Goal: Task Accomplishment & Management: Use online tool/utility

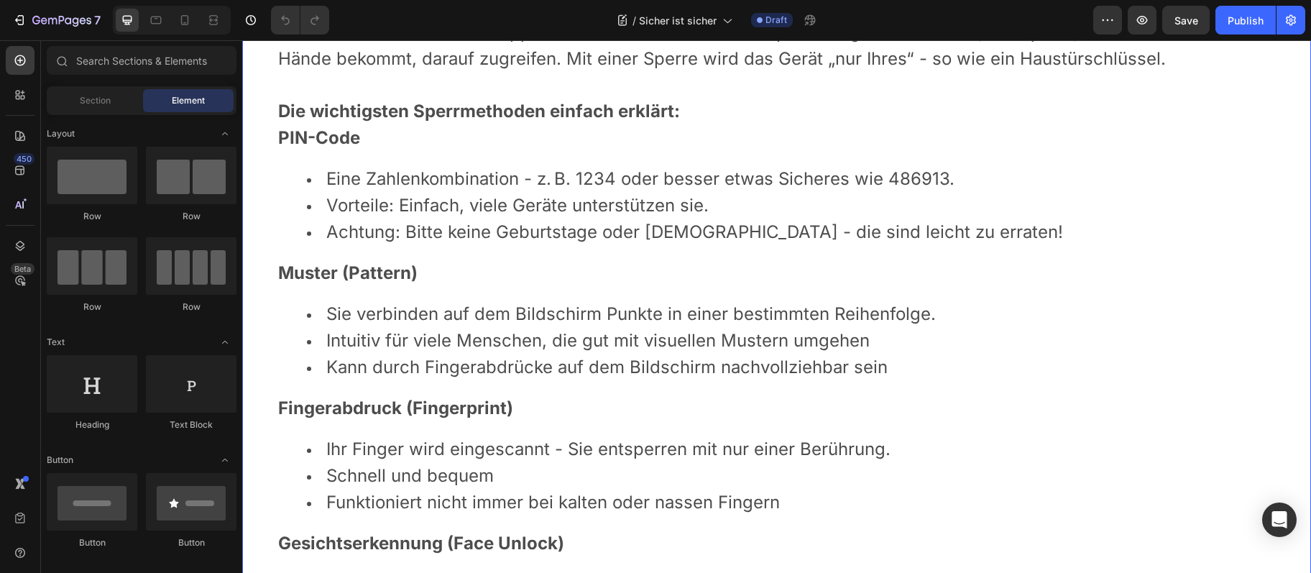
scroll to position [997, 0]
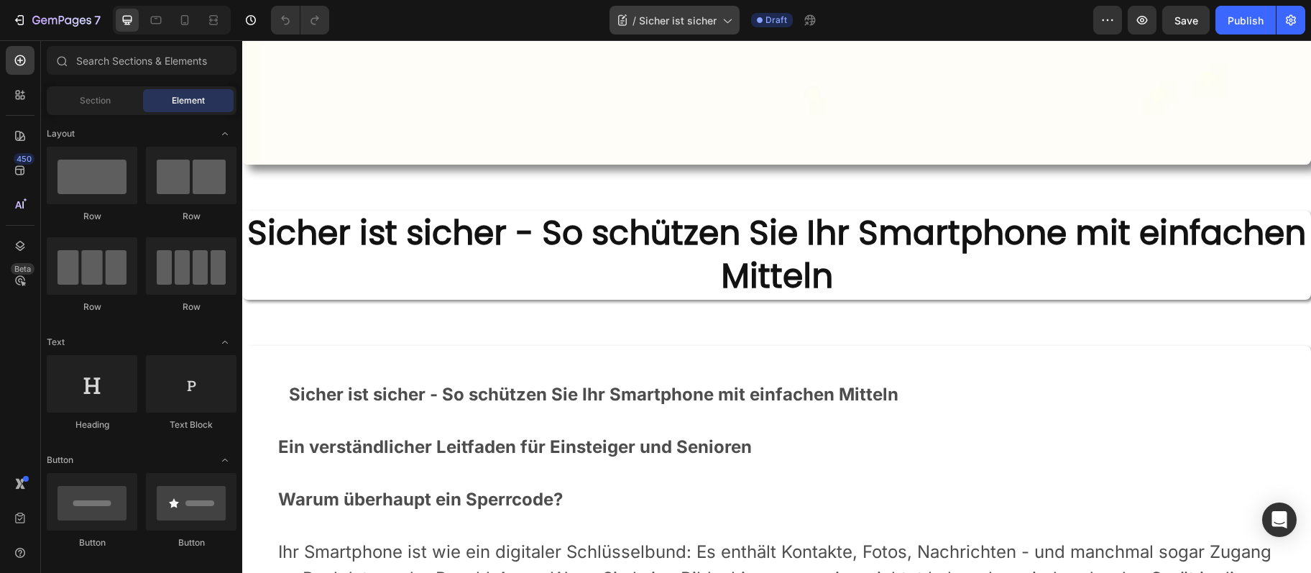
click at [650, 12] on div "/ Sicher ist sicher" at bounding box center [675, 20] width 130 height 29
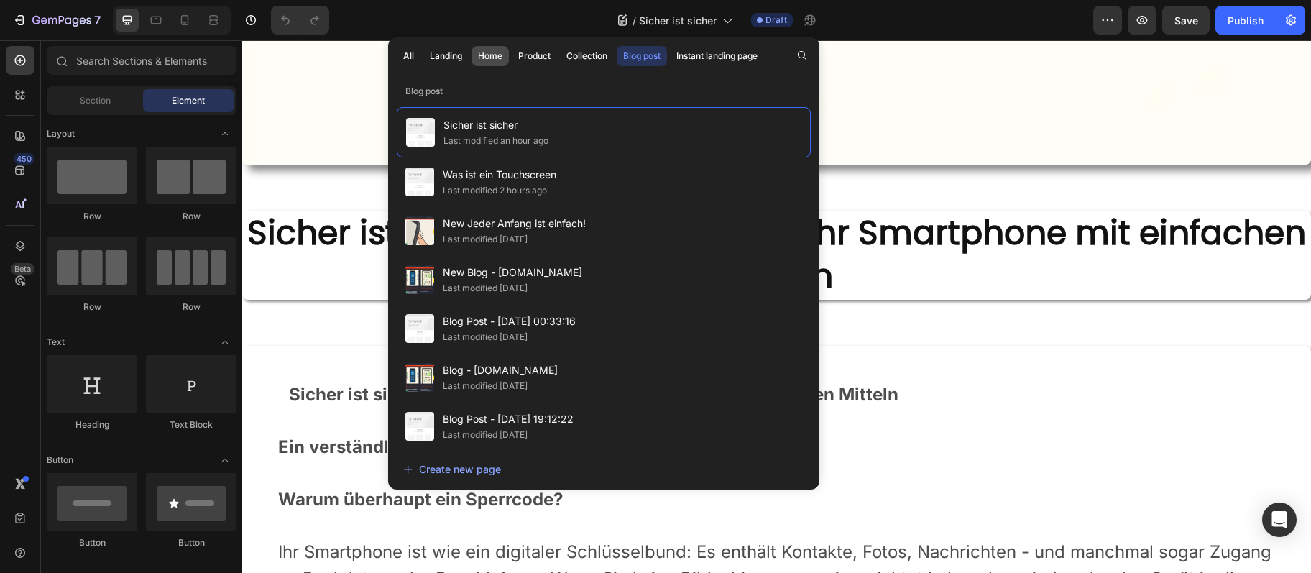
click at [494, 62] on div "Home" at bounding box center [490, 56] width 24 height 13
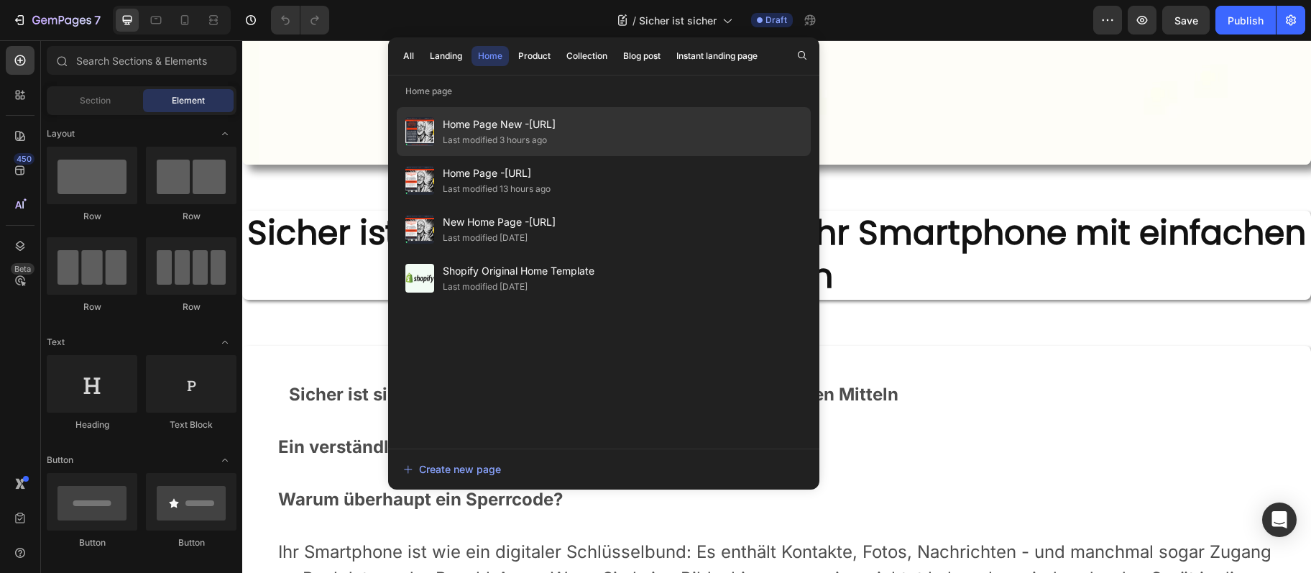
click at [528, 136] on div "Last modified 3 hours ago" at bounding box center [495, 140] width 104 height 14
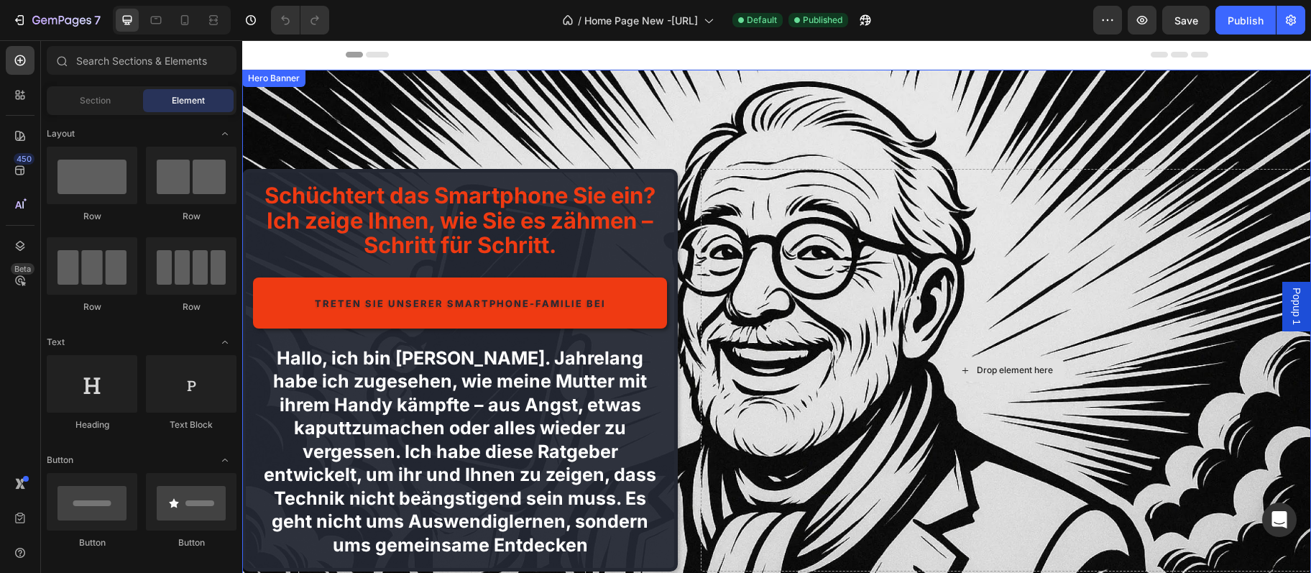
click at [1006, 350] on div "Drop element here" at bounding box center [1006, 370] width 610 height 403
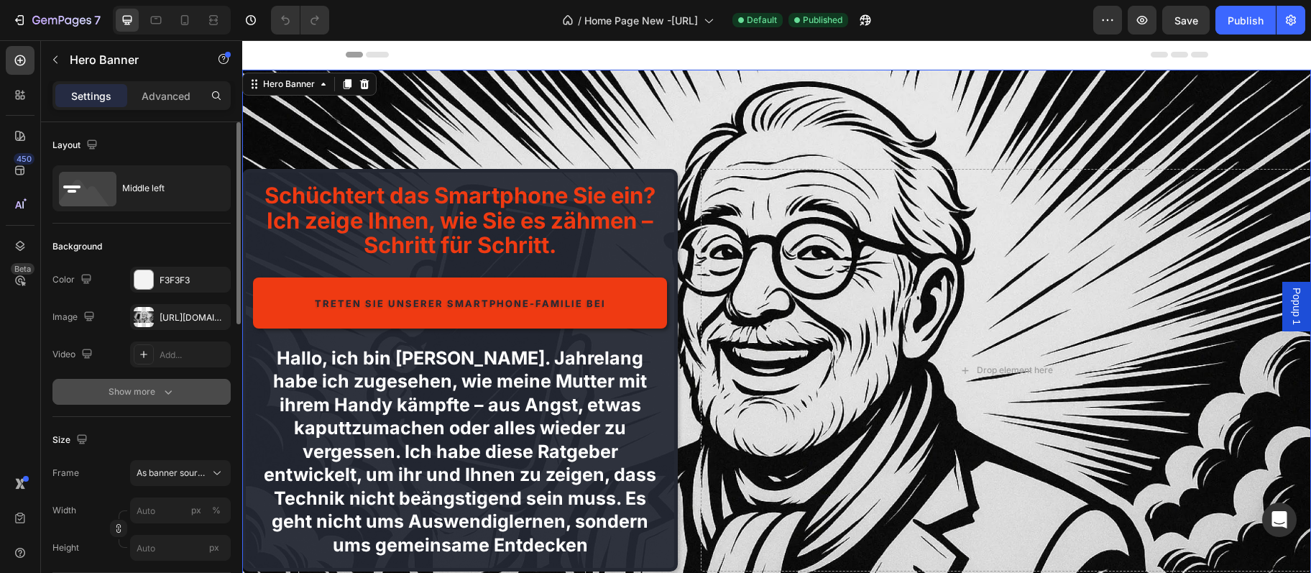
click at [168, 400] on button "Show more" at bounding box center [141, 392] width 178 height 26
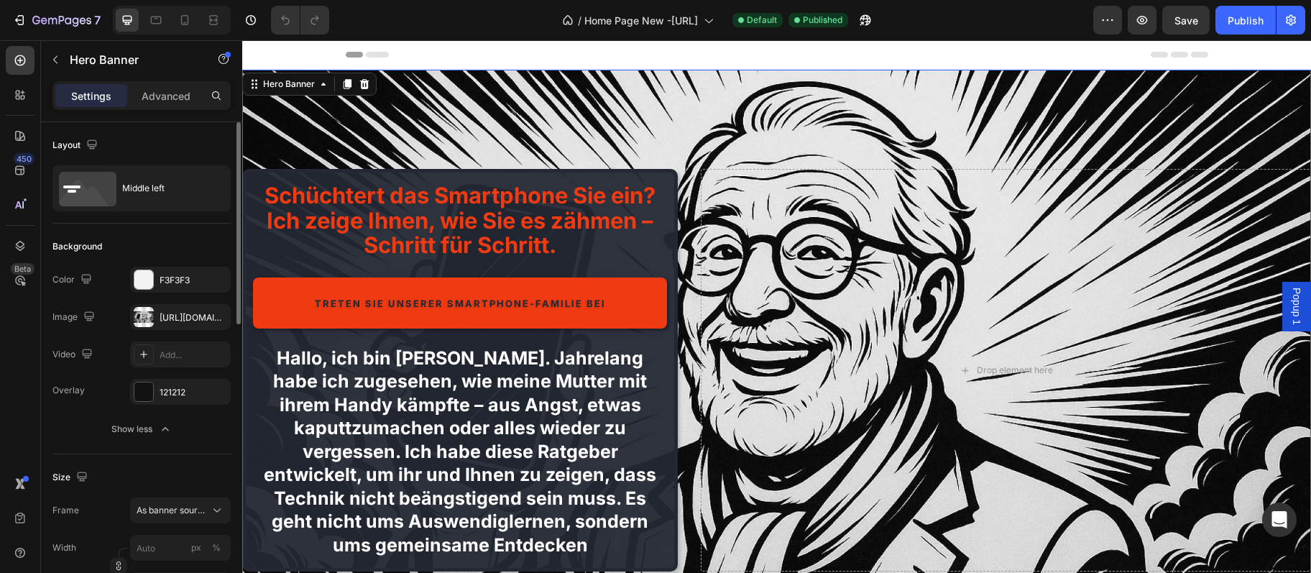
scroll to position [78, 0]
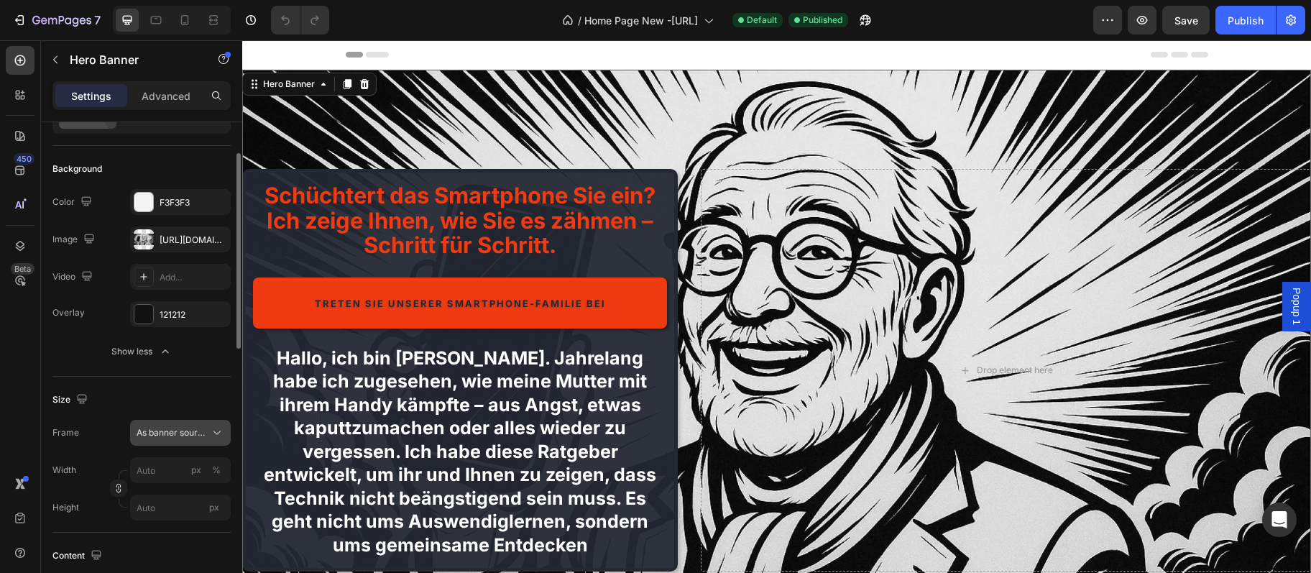
click at [184, 444] on button "As banner source" at bounding box center [180, 433] width 101 height 26
click at [180, 485] on div "Custom" at bounding box center [167, 493] width 115 height 26
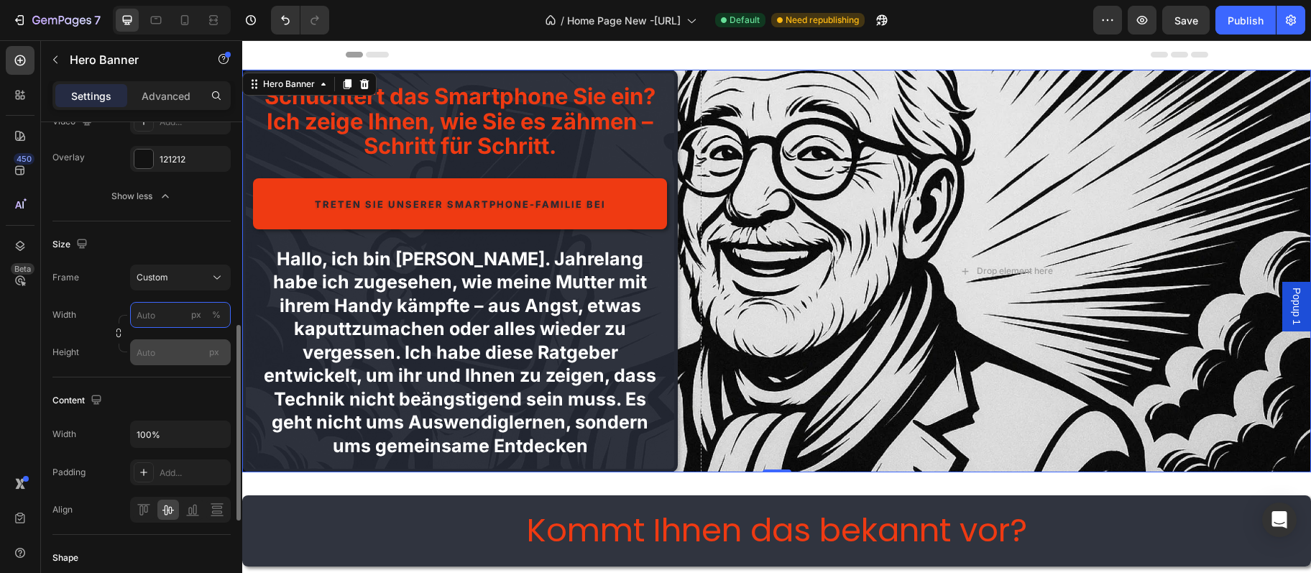
scroll to position [311, 0]
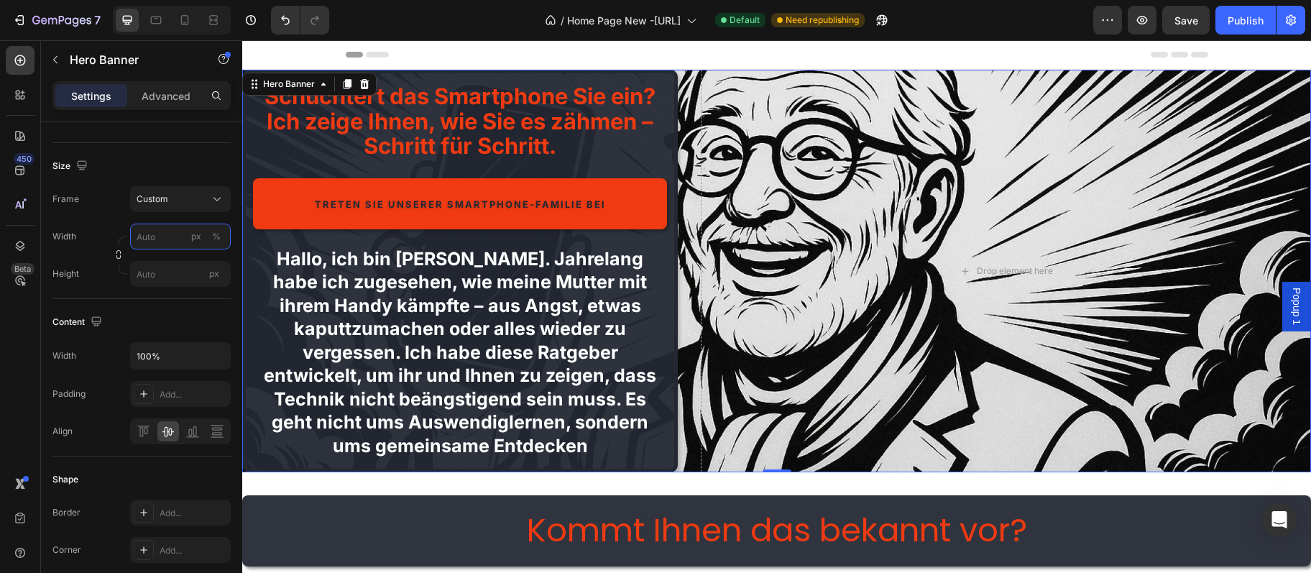
click at [171, 237] on input "px %" at bounding box center [180, 237] width 101 height 26
click at [179, 266] on p "Full 100%" at bounding box center [177, 271] width 83 height 13
type input "100"
click at [170, 272] on input "px" at bounding box center [180, 274] width 101 height 26
click at [187, 325] on div "Fit screen 100vh" at bounding box center [166, 334] width 118 height 26
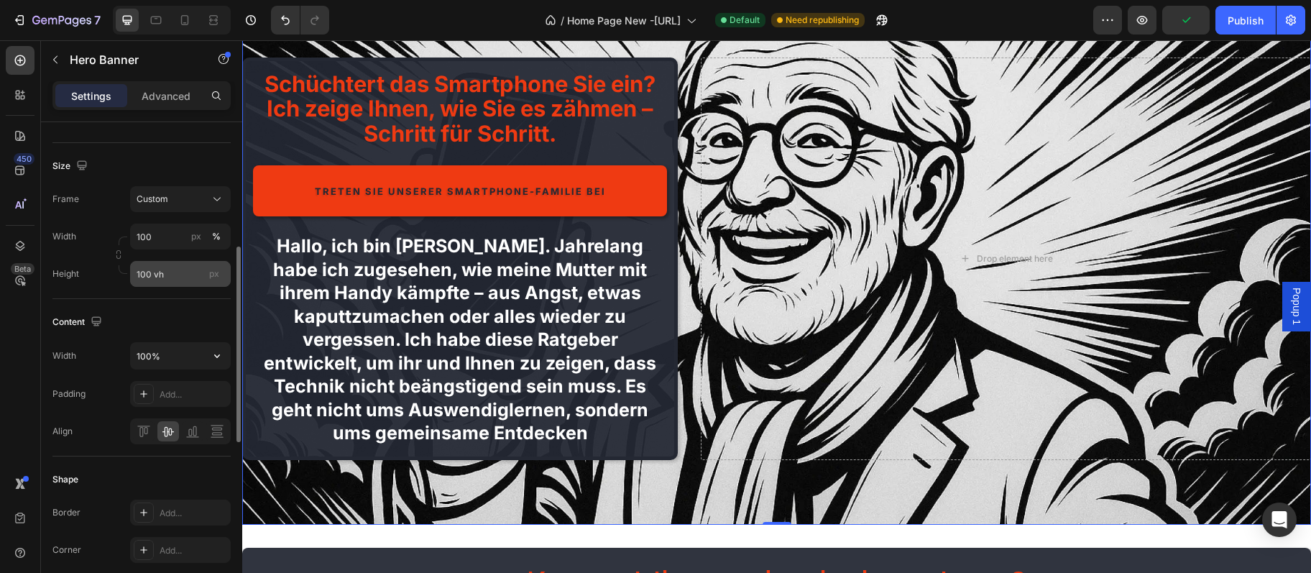
scroll to position [233, 0]
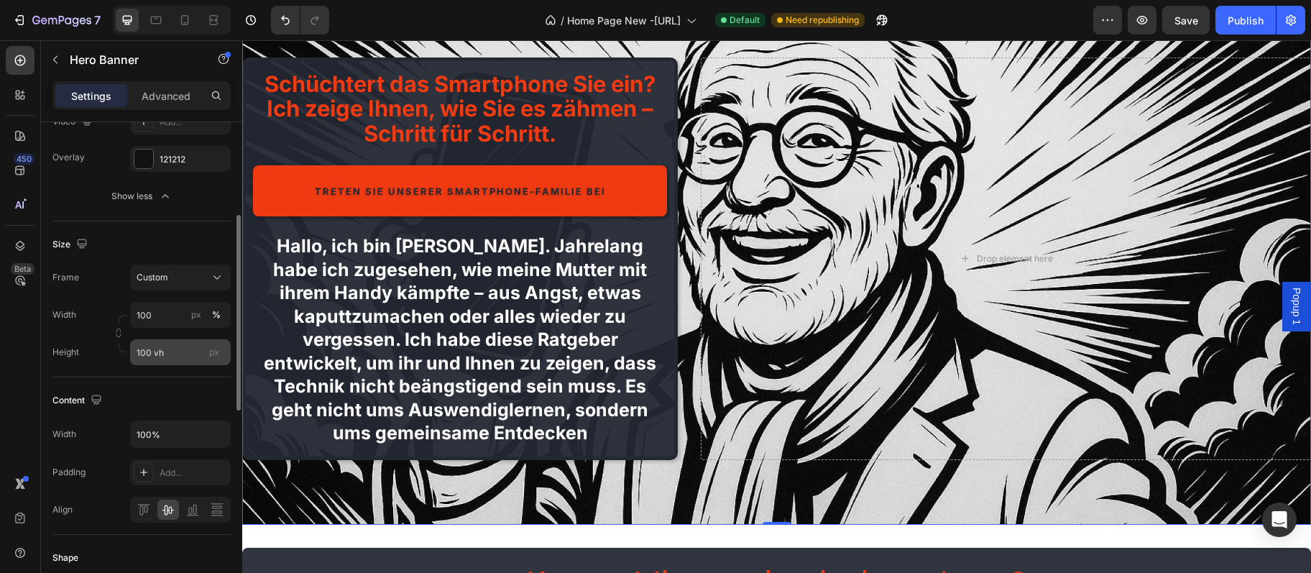
click at [204, 345] on div "px" at bounding box center [214, 352] width 22 height 19
click at [204, 345] on input "100 vh" at bounding box center [180, 352] width 101 height 26
click at [198, 346] on input "100 vh" at bounding box center [180, 352] width 101 height 26
click at [211, 349] on div "px" at bounding box center [214, 352] width 22 height 19
click at [211, 349] on span "px" at bounding box center [214, 351] width 10 height 11
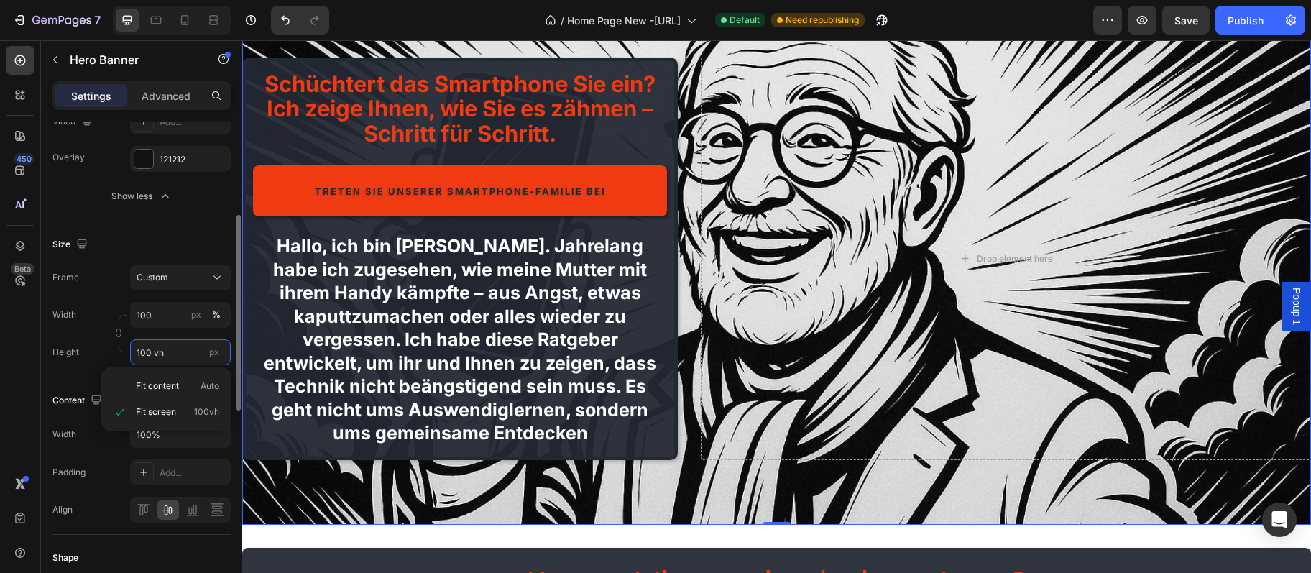
click at [211, 349] on input "100 vh" at bounding box center [180, 352] width 101 height 26
click at [211, 349] on span "px" at bounding box center [214, 351] width 10 height 11
click at [211, 349] on input "100 vh" at bounding box center [180, 352] width 101 height 26
click at [203, 346] on div "px" at bounding box center [214, 352] width 22 height 19
click at [203, 346] on input "100 vh" at bounding box center [180, 352] width 101 height 26
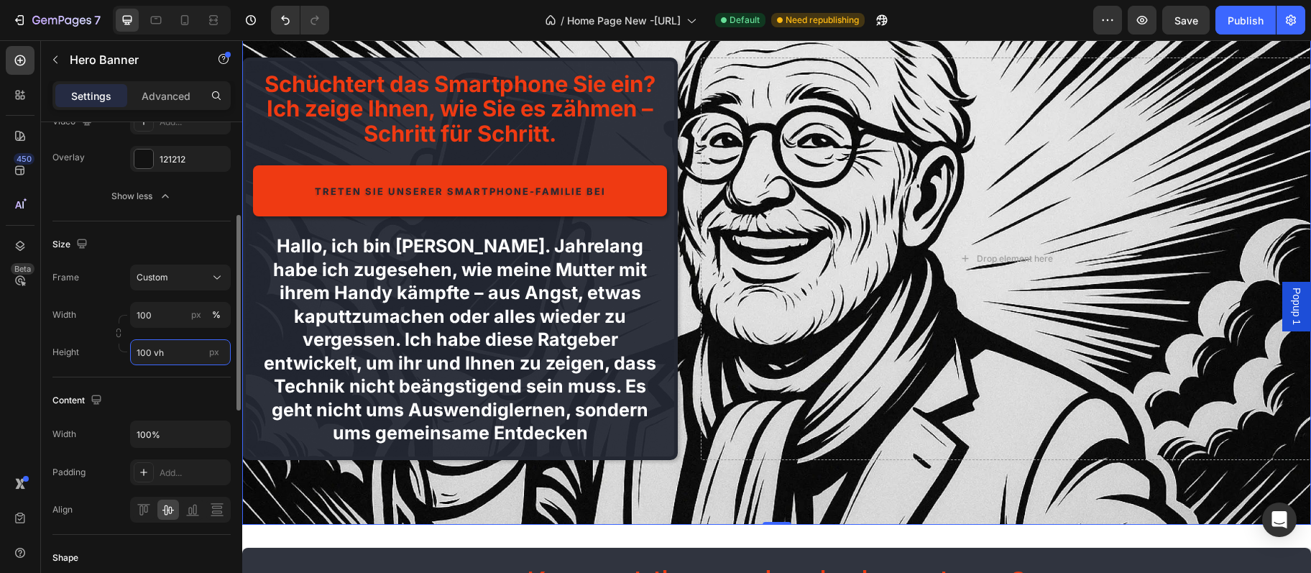
click at [196, 349] on input "100 vh" at bounding box center [180, 352] width 101 height 26
click at [172, 375] on div "Fit content Auto" at bounding box center [166, 386] width 118 height 26
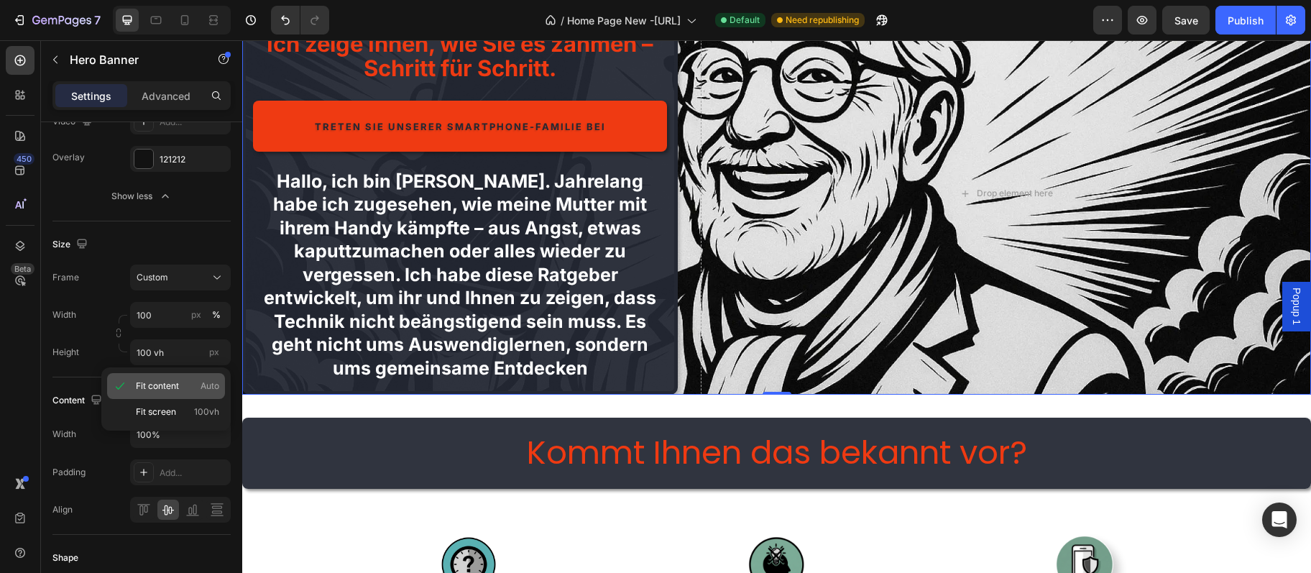
type input "Auto"
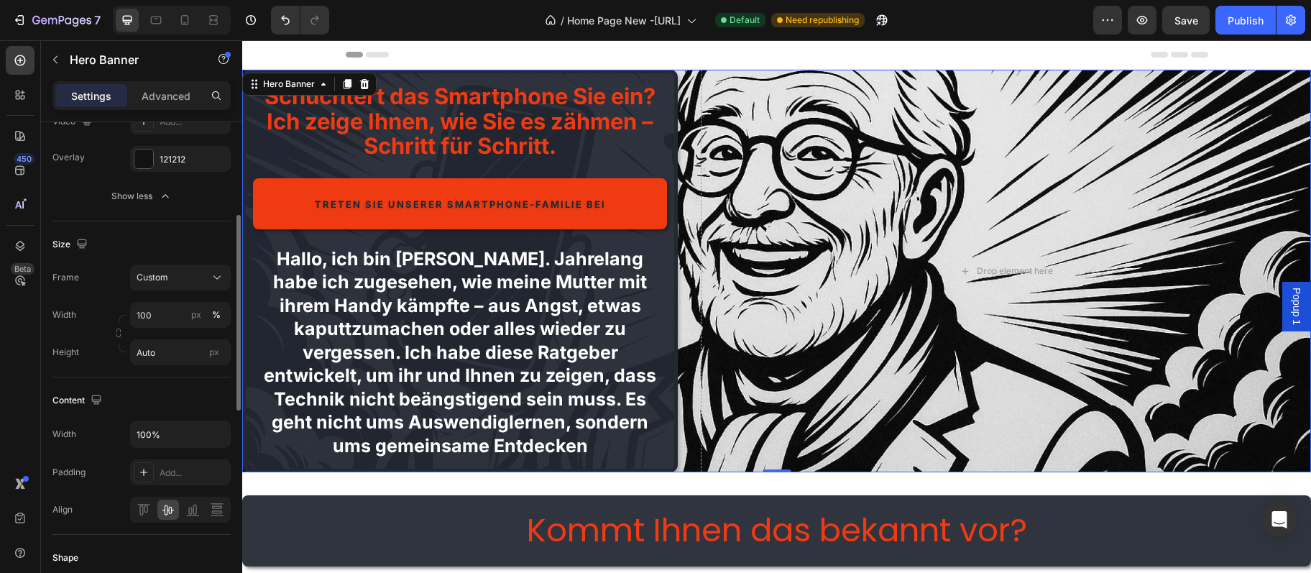
click at [160, 337] on div "Width 100 px % Height Auto px" at bounding box center [141, 333] width 178 height 63
click at [167, 348] on input "Auto" at bounding box center [180, 352] width 101 height 26
click at [184, 352] on input "px" at bounding box center [180, 352] width 101 height 26
click at [216, 410] on span "100vh" at bounding box center [206, 411] width 25 height 13
type input "100 vh"
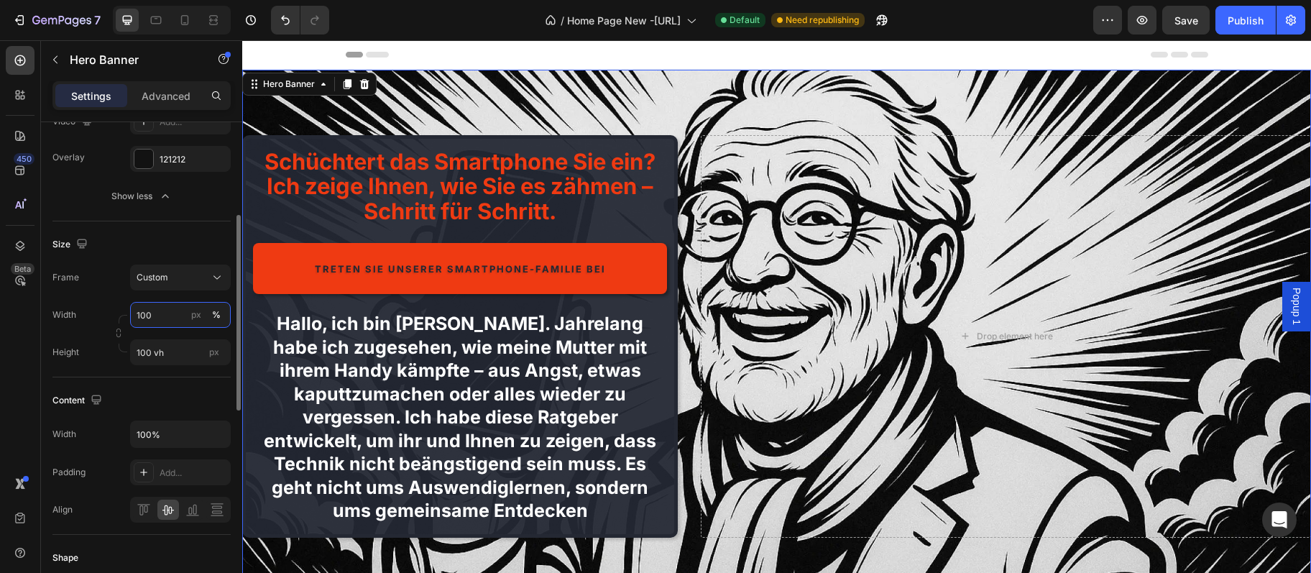
click at [178, 321] on input "100" at bounding box center [180, 315] width 101 height 26
click at [168, 368] on p "Default 1200px" at bounding box center [177, 374] width 83 height 13
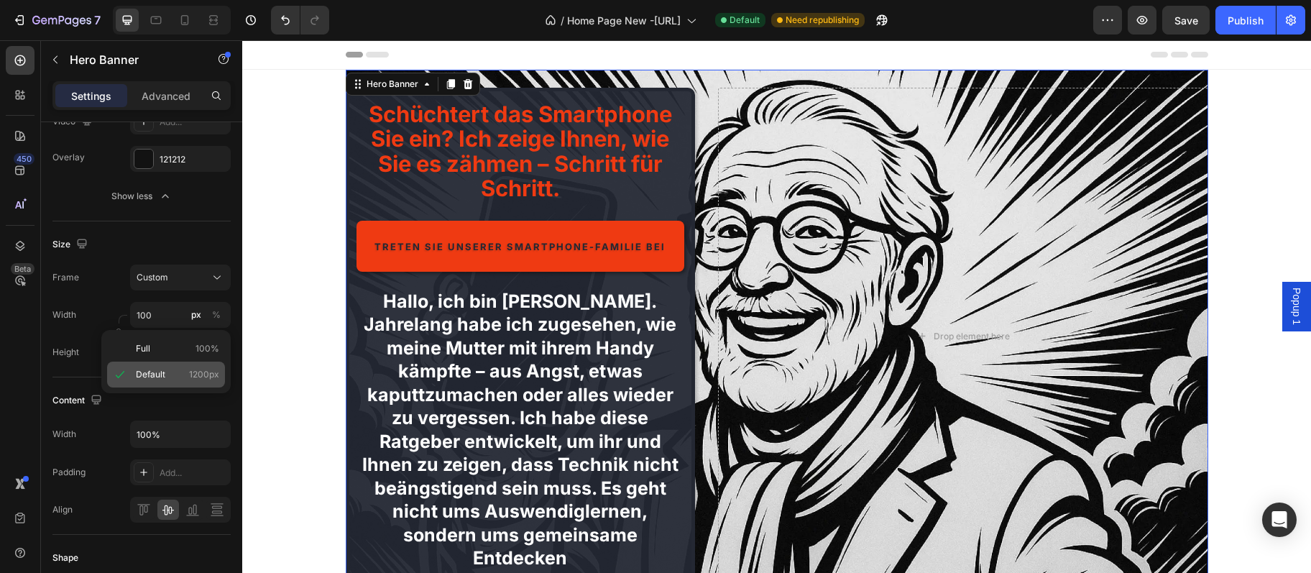
type input "1200"
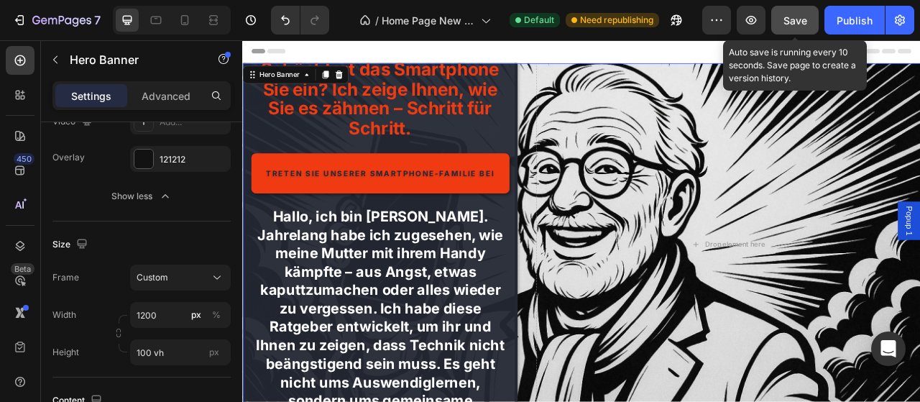
click at [796, 24] on span "Save" at bounding box center [795, 20] width 24 height 12
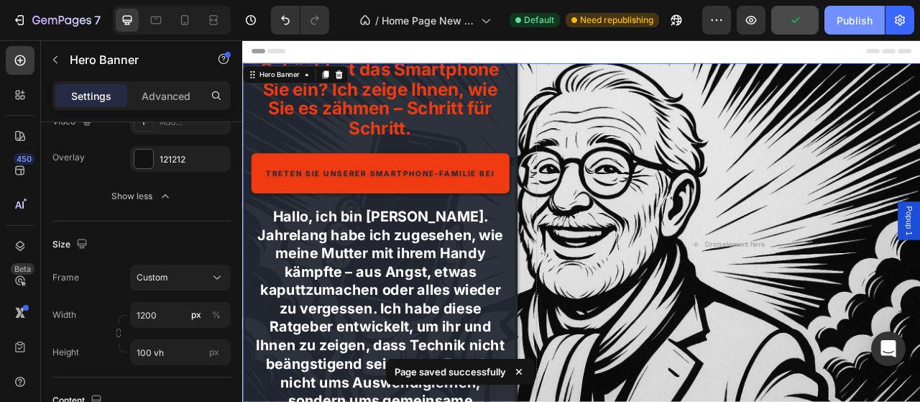
click at [861, 29] on button "Publish" at bounding box center [854, 20] width 60 height 29
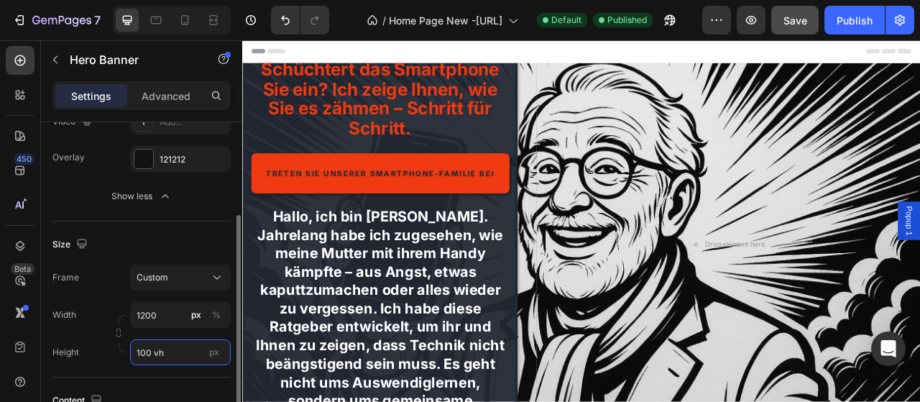
click at [197, 354] on input "100 vh" at bounding box center [180, 352] width 101 height 26
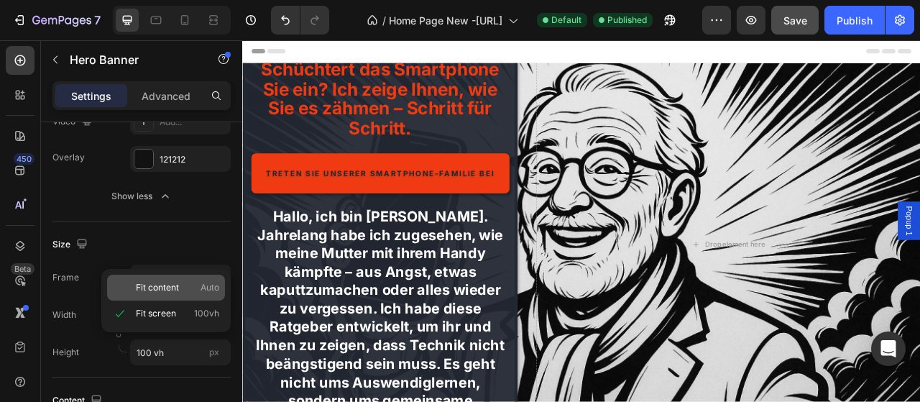
click at [184, 288] on p "Fit content Auto" at bounding box center [177, 287] width 83 height 13
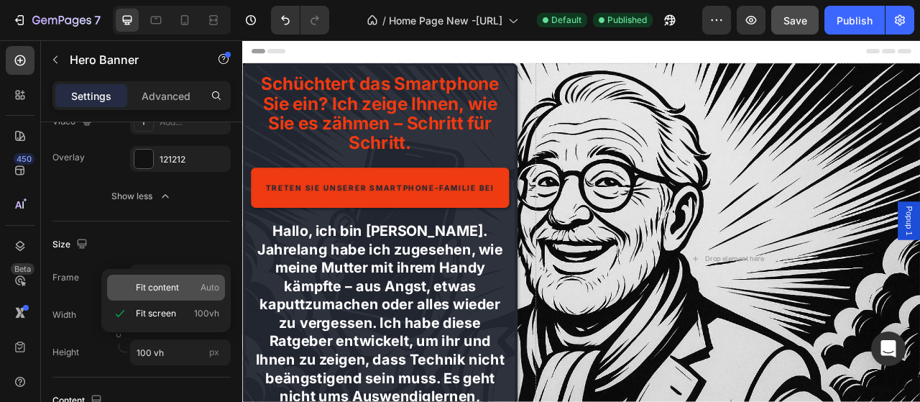
type input "Auto"
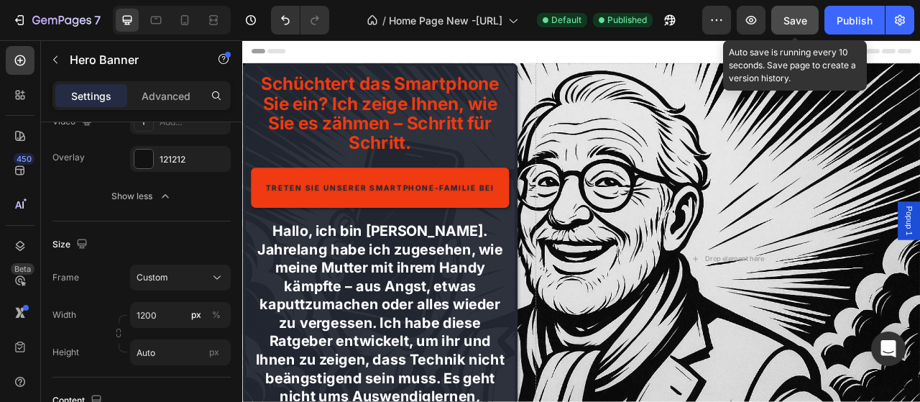
click at [800, 32] on button "Save" at bounding box center [794, 20] width 47 height 29
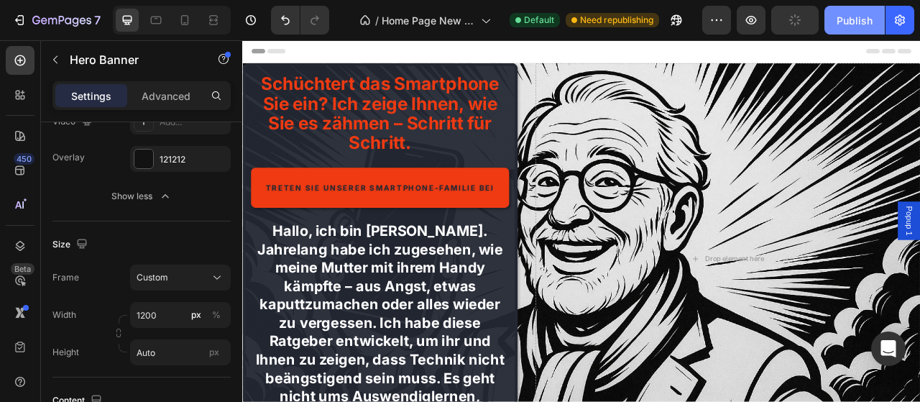
click at [860, 26] on div "Publish" at bounding box center [855, 20] width 36 height 15
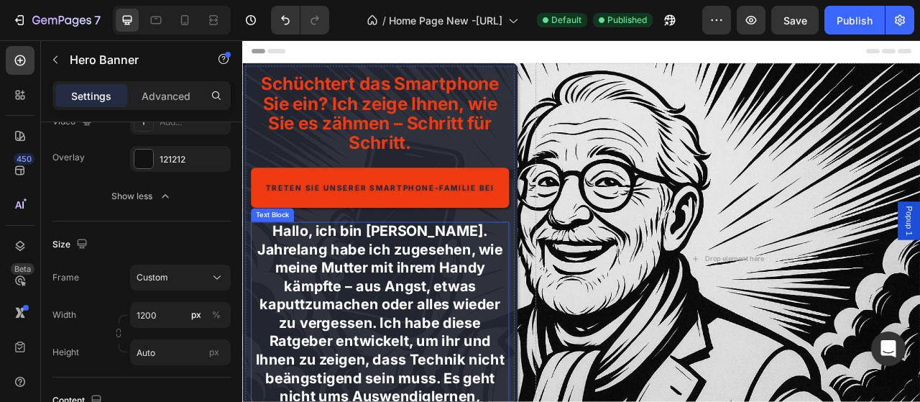
scroll to position [149, 0]
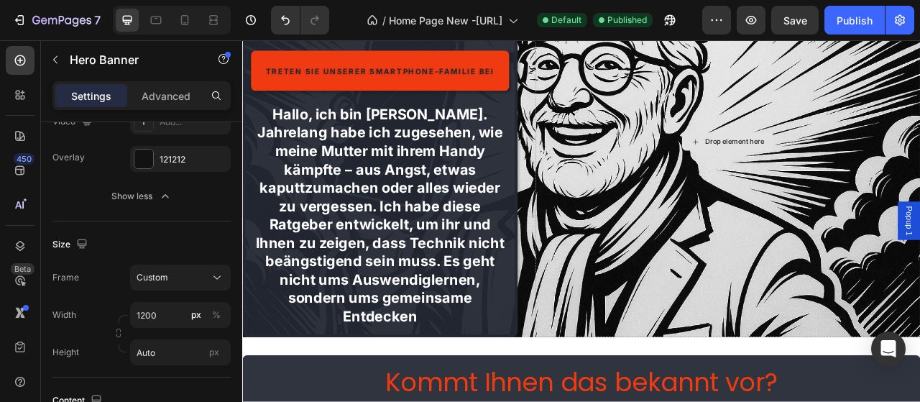
click at [798, 304] on div "Drop element here" at bounding box center [859, 169] width 489 height 497
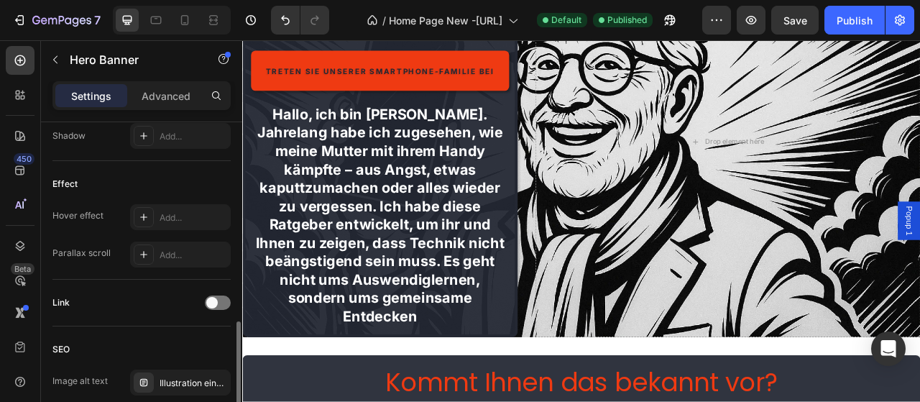
scroll to position [689, 0]
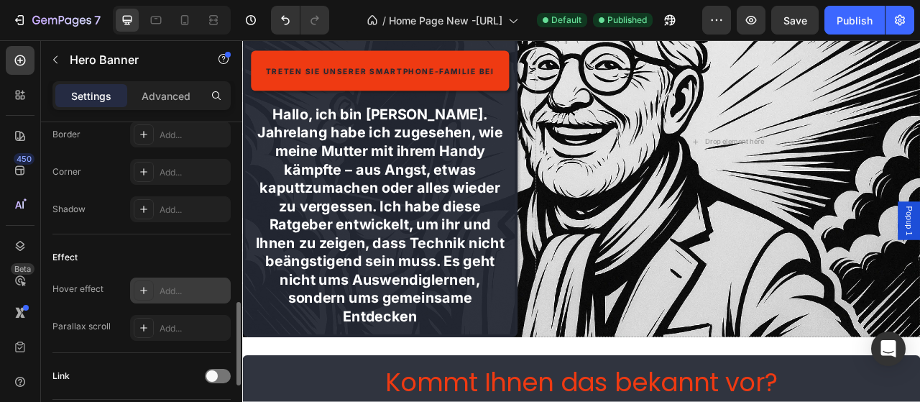
click at [189, 287] on div "Add..." at bounding box center [194, 291] width 68 height 13
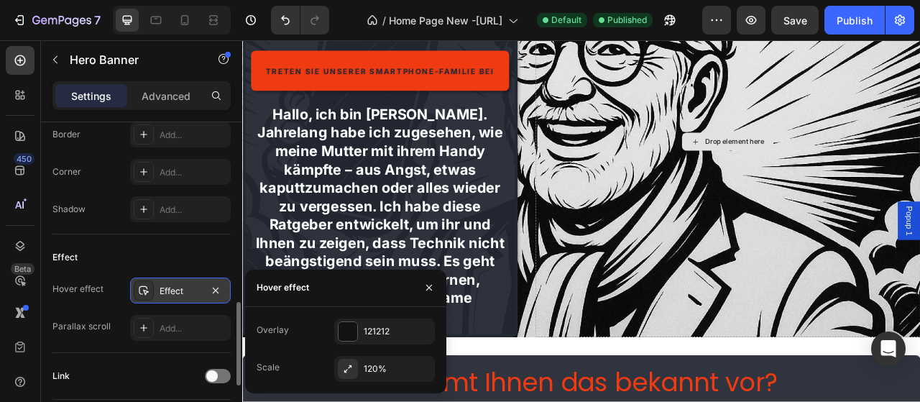
click at [765, 360] on div "Drop element here" at bounding box center [859, 169] width 489 height 497
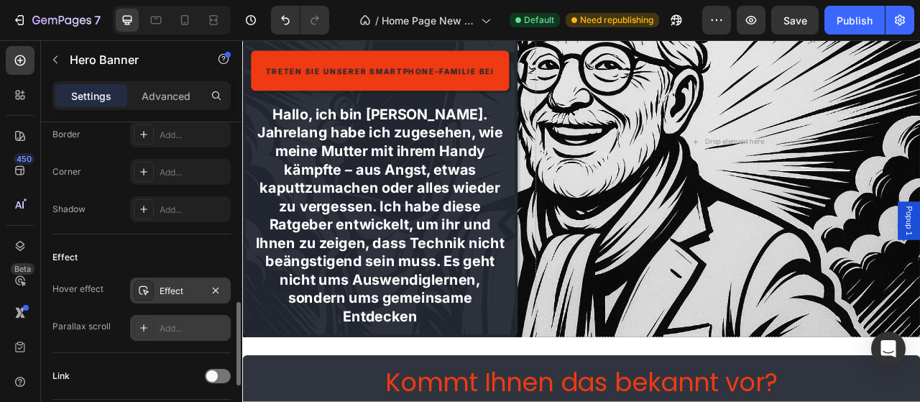
click at [170, 337] on div "Add..." at bounding box center [180, 328] width 101 height 26
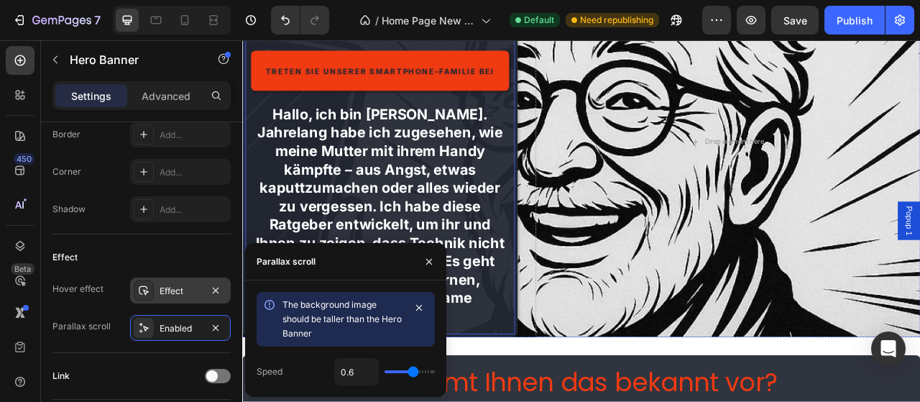
scroll to position [75, 0]
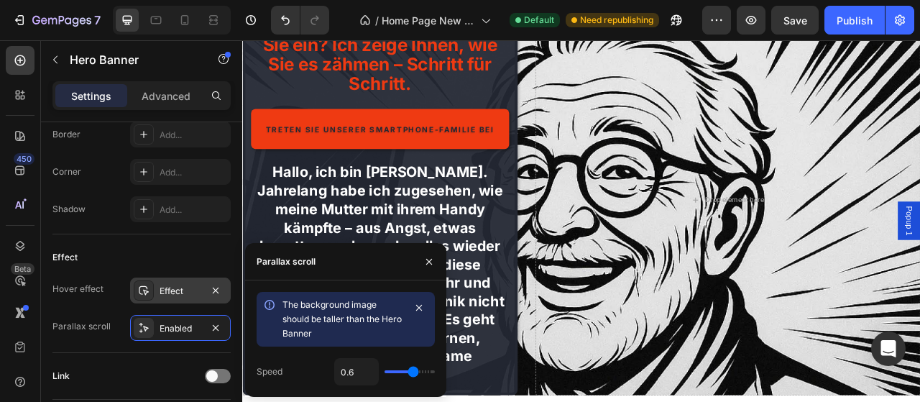
click at [413, 370] on input "range" at bounding box center [410, 371] width 50 height 3
click at [170, 326] on div "Enabled" at bounding box center [181, 328] width 42 height 13
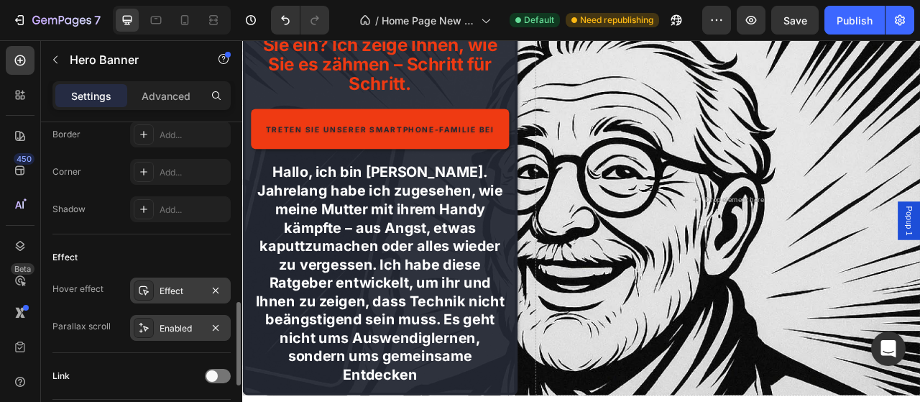
click at [170, 326] on div "Enabled" at bounding box center [181, 328] width 42 height 13
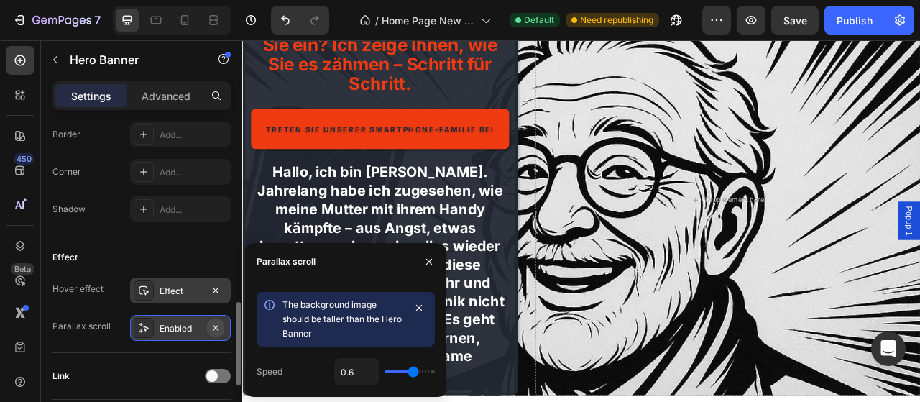
click at [215, 326] on icon "button" at bounding box center [216, 328] width 12 height 12
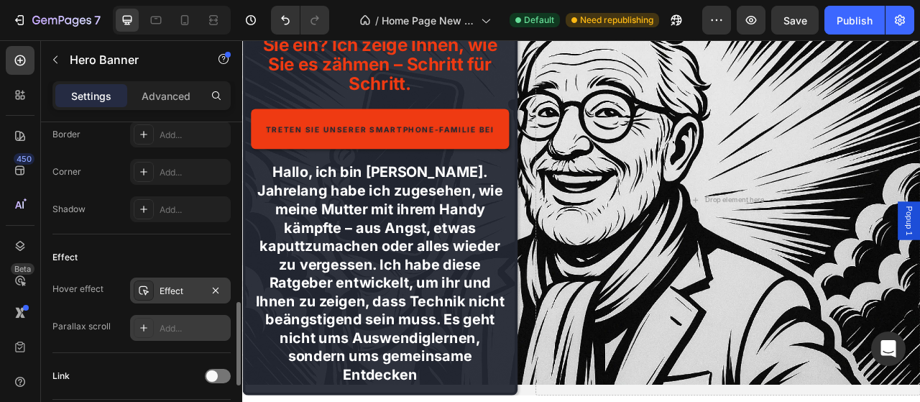
click at [154, 285] on div "Effect" at bounding box center [180, 290] width 101 height 26
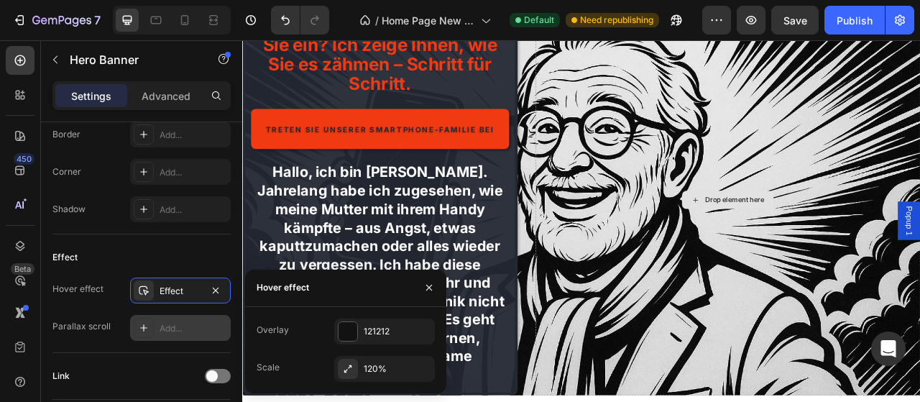
scroll to position [149, 0]
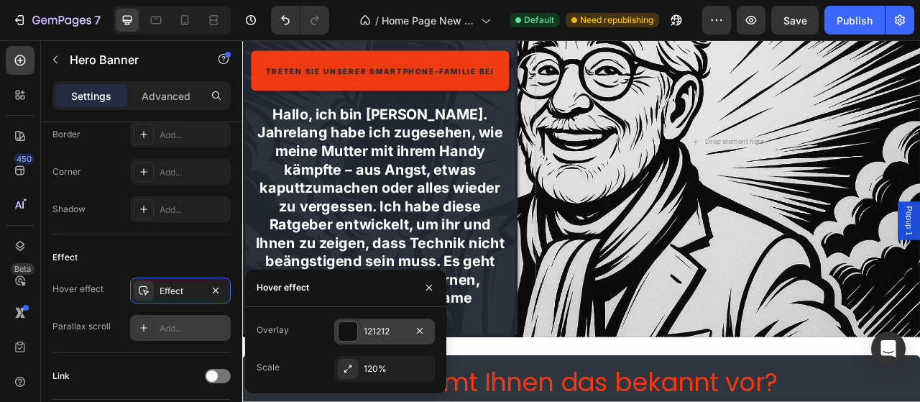
click at [353, 332] on div at bounding box center [348, 331] width 19 height 19
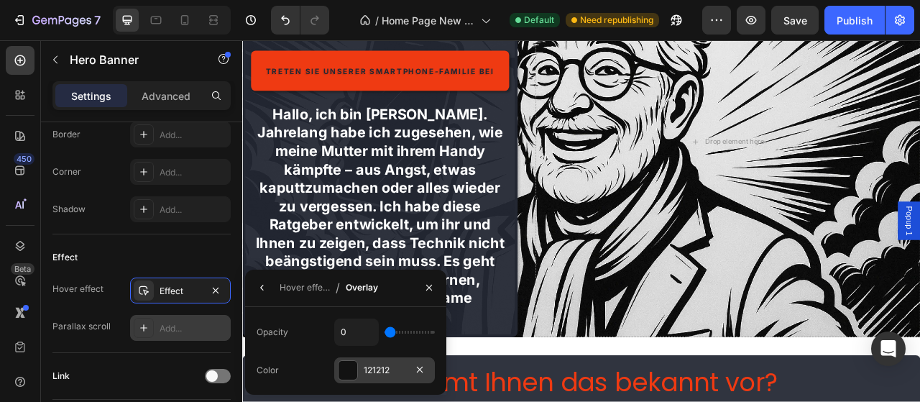
click at [346, 366] on div at bounding box center [348, 370] width 19 height 19
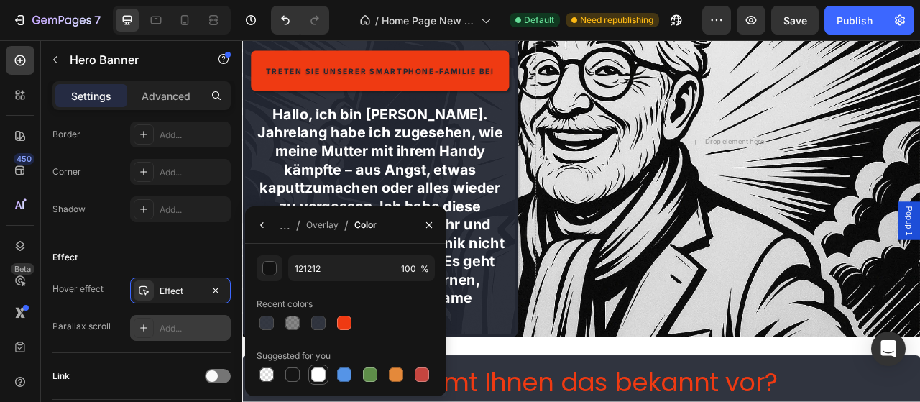
click at [313, 368] on div at bounding box center [318, 374] width 17 height 17
type input "FFFFFF"
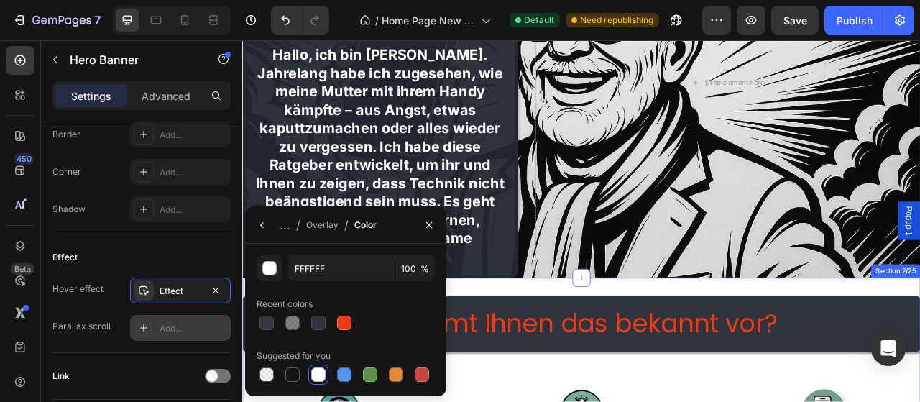
scroll to position [449, 0]
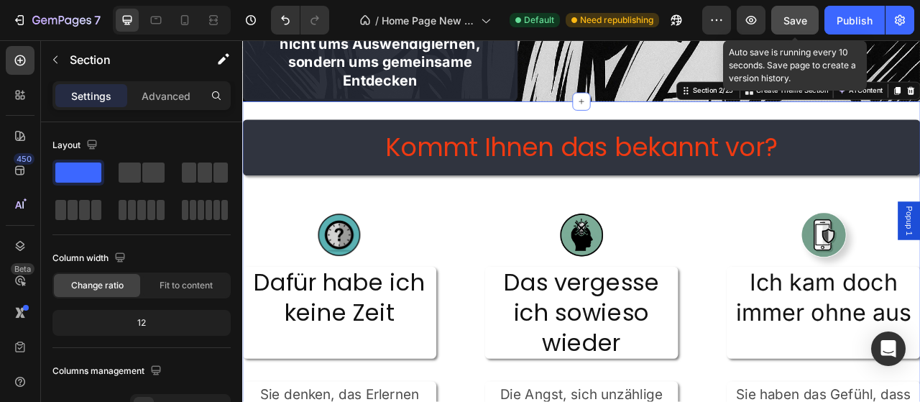
click at [810, 19] on button "Save" at bounding box center [794, 20] width 47 height 29
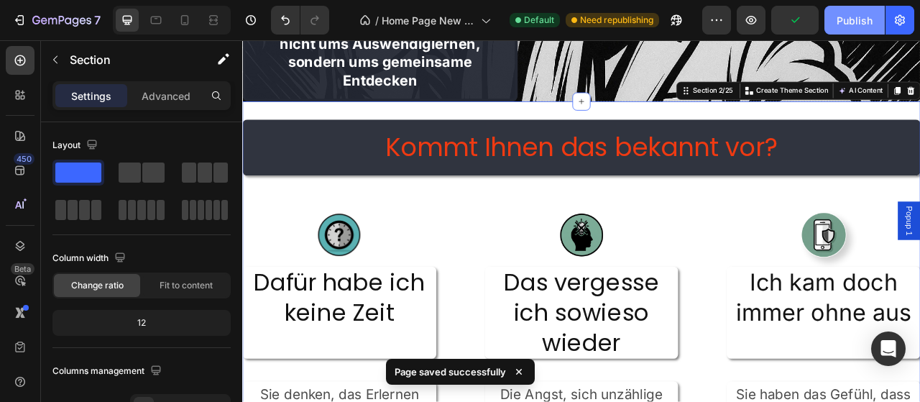
click at [860, 21] on div "Publish" at bounding box center [855, 20] width 36 height 15
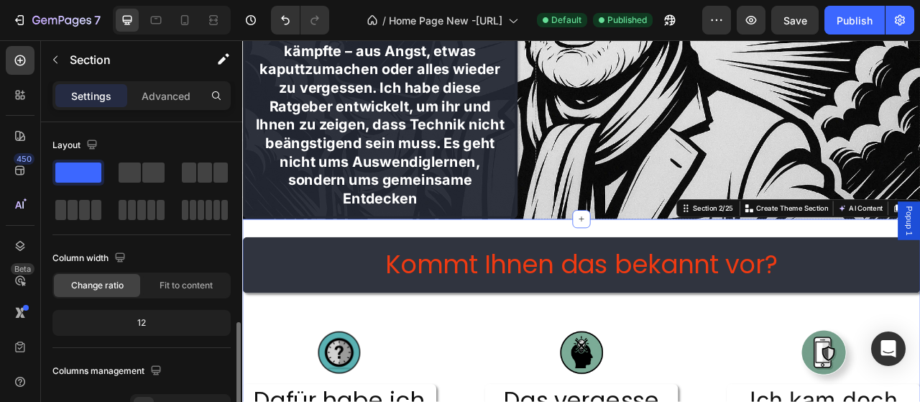
scroll to position [147, 0]
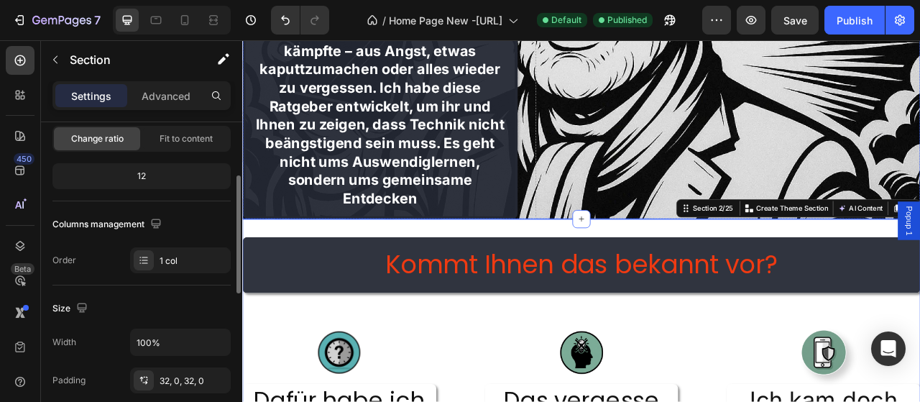
drag, startPoint x: 814, startPoint y: 208, endPoint x: 801, endPoint y: 199, distance: 15.4
click at [811, 207] on div "Drop element here" at bounding box center [859, 19] width 489 height 497
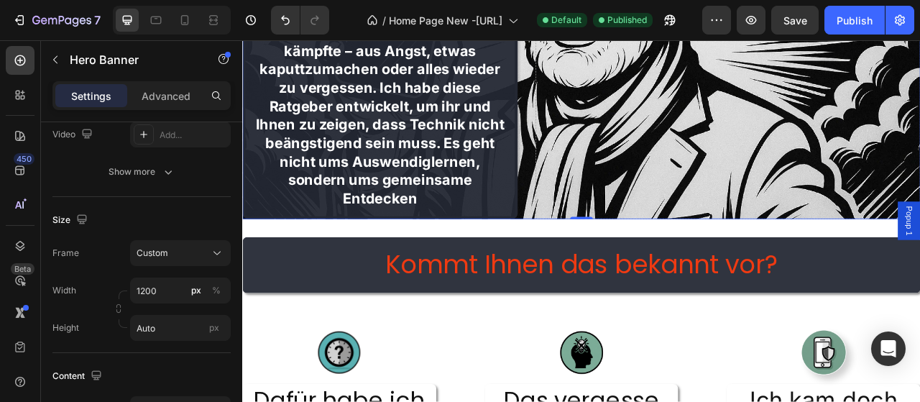
scroll to position [73, 0]
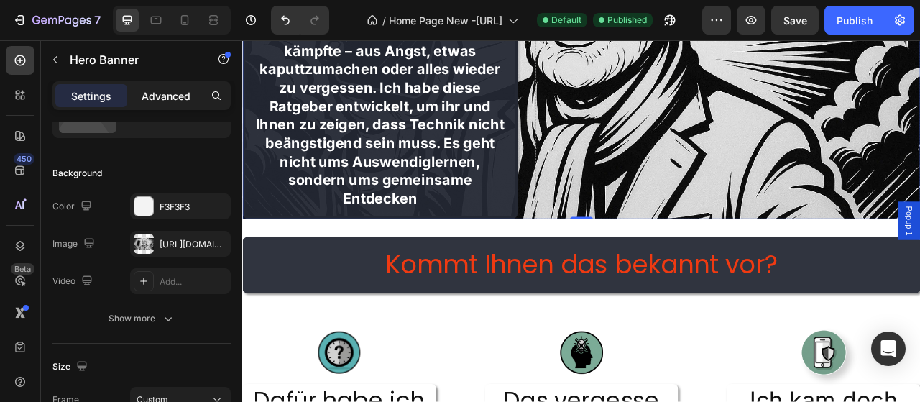
click at [167, 96] on p "Advanced" at bounding box center [166, 95] width 49 height 15
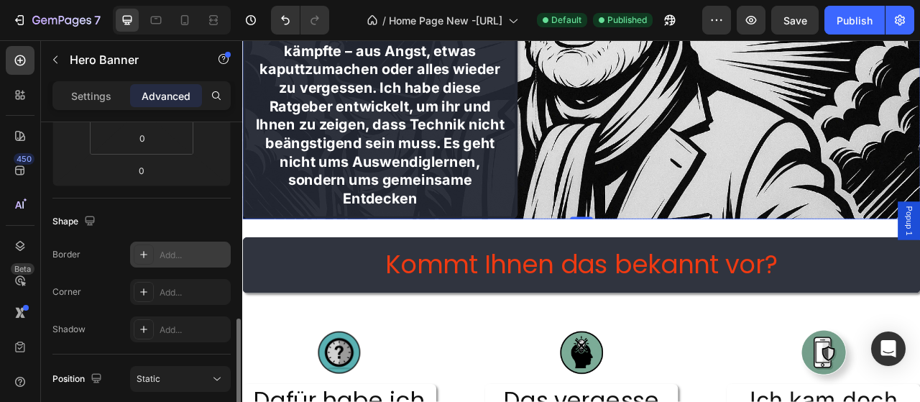
scroll to position [367, 0]
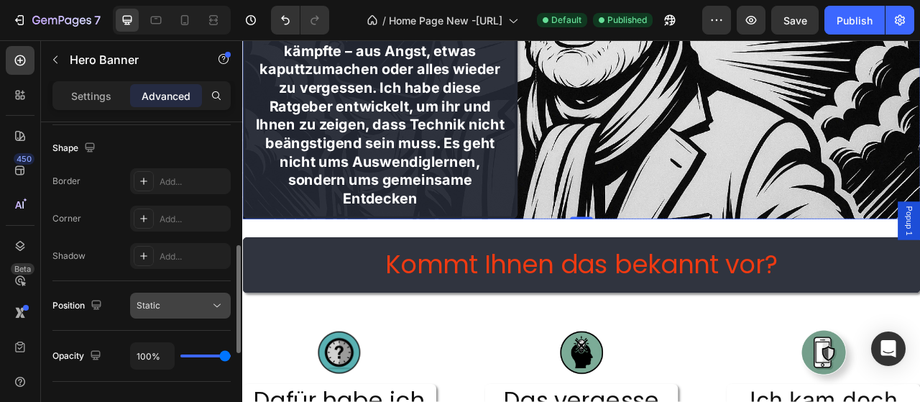
click at [158, 307] on span "Static" at bounding box center [149, 305] width 24 height 11
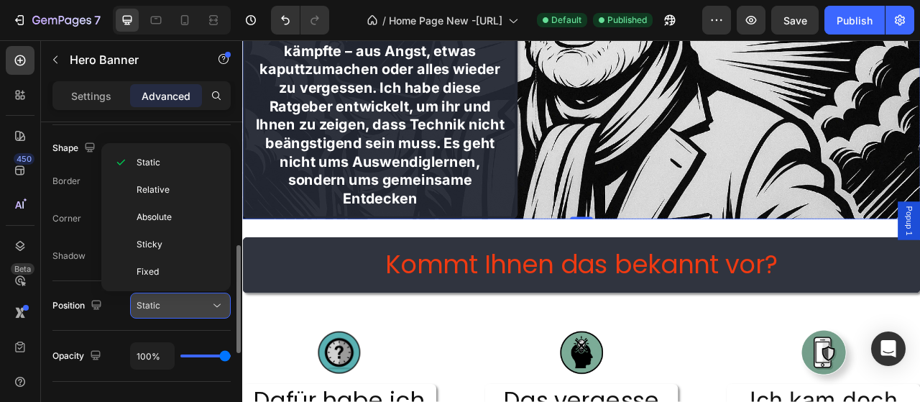
click at [158, 308] on span "Static" at bounding box center [149, 305] width 24 height 11
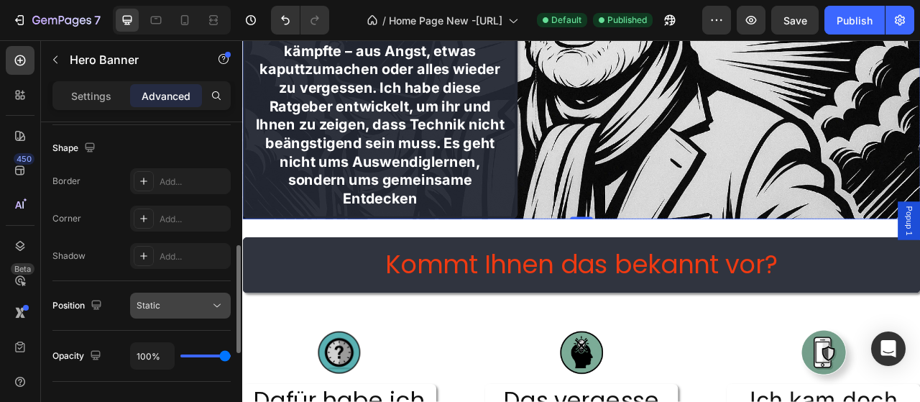
click at [159, 308] on span "Static" at bounding box center [149, 305] width 24 height 11
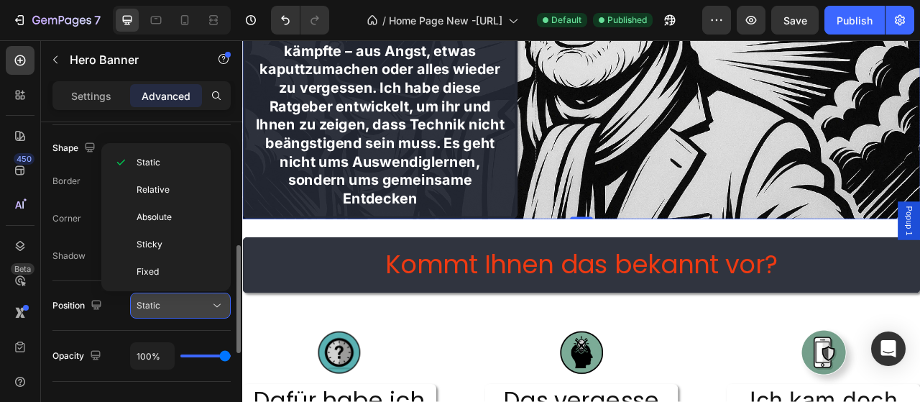
click at [158, 308] on span "Static" at bounding box center [149, 305] width 24 height 11
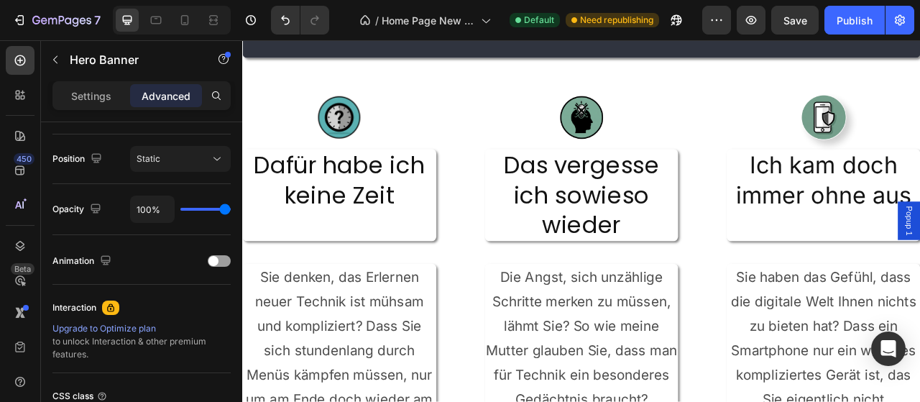
scroll to position [75, 0]
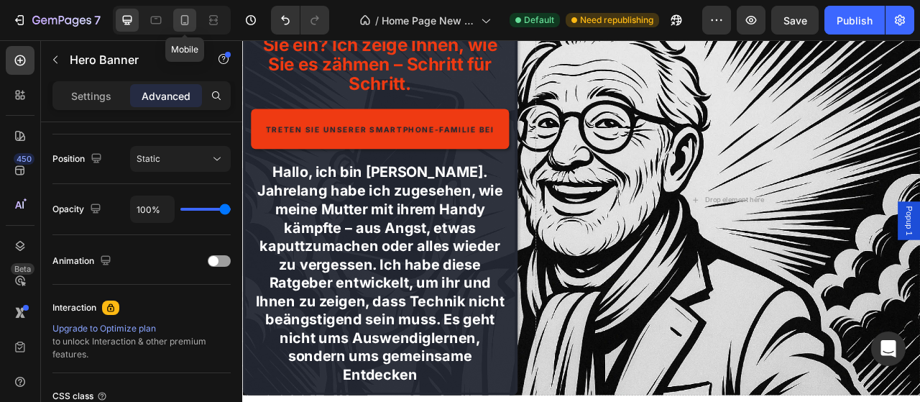
click at [186, 19] on icon at bounding box center [185, 20] width 14 height 14
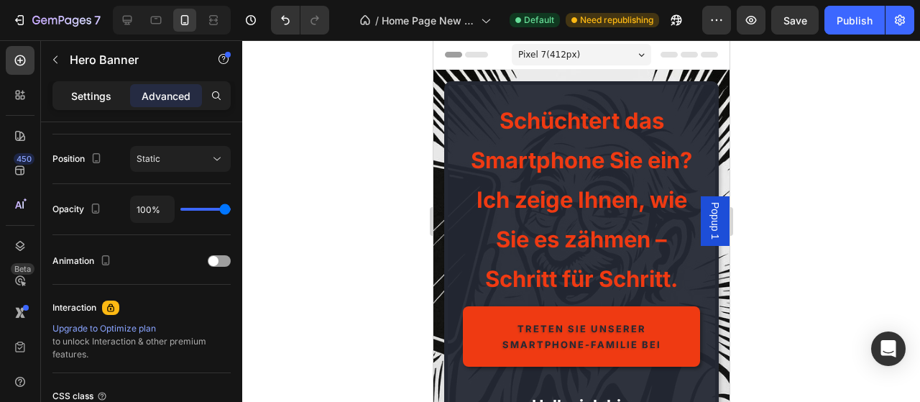
click at [97, 93] on p "Settings" at bounding box center [91, 95] width 40 height 15
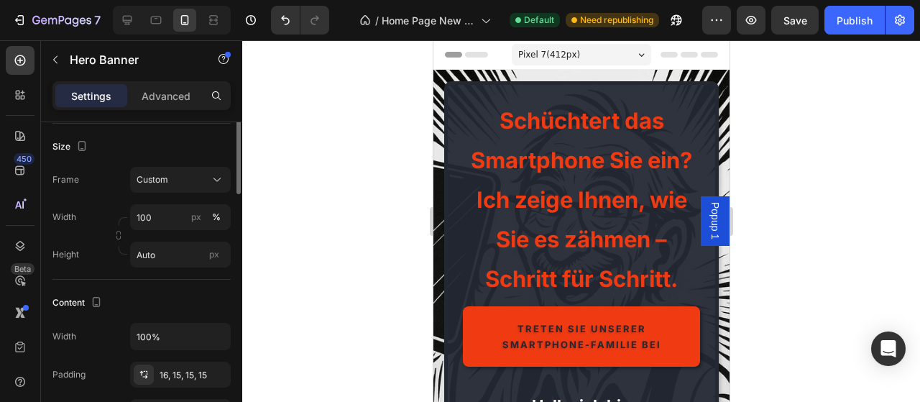
scroll to position [220, 0]
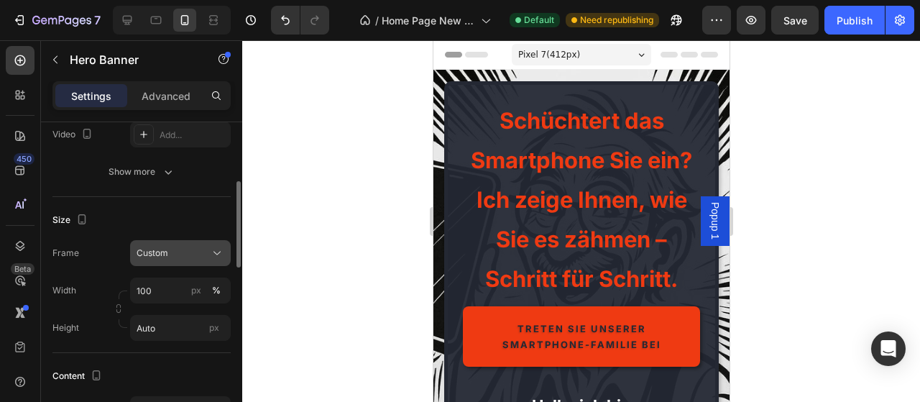
click at [190, 256] on div "Custom" at bounding box center [172, 253] width 70 height 13
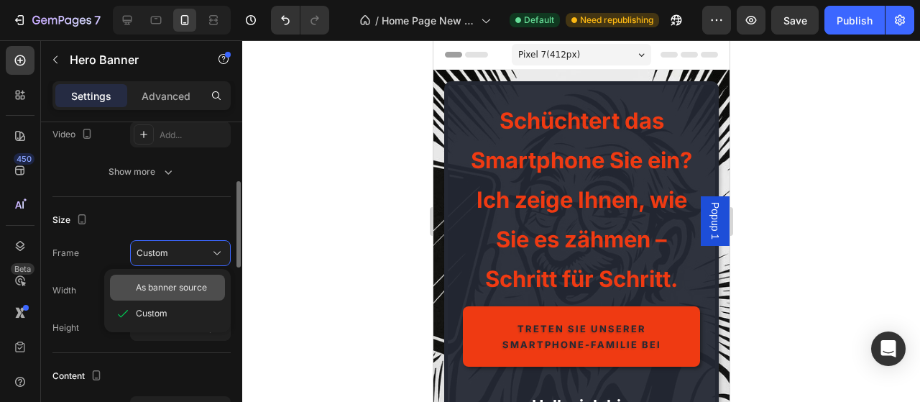
click at [189, 287] on span "As banner source" at bounding box center [171, 287] width 71 height 13
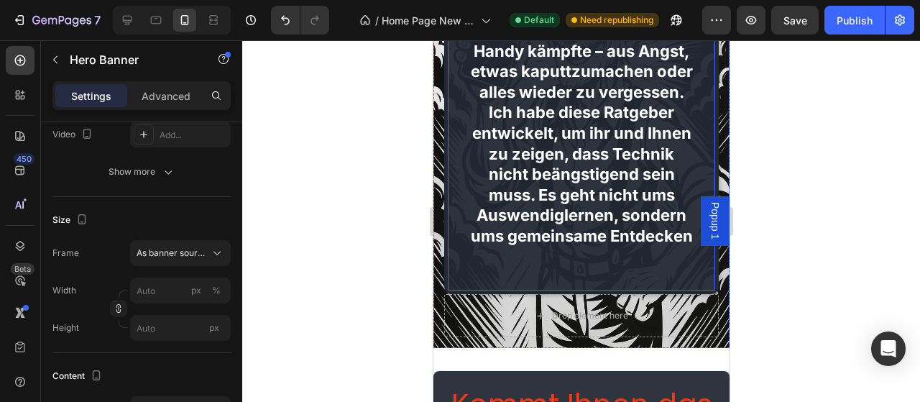
scroll to position [0, 0]
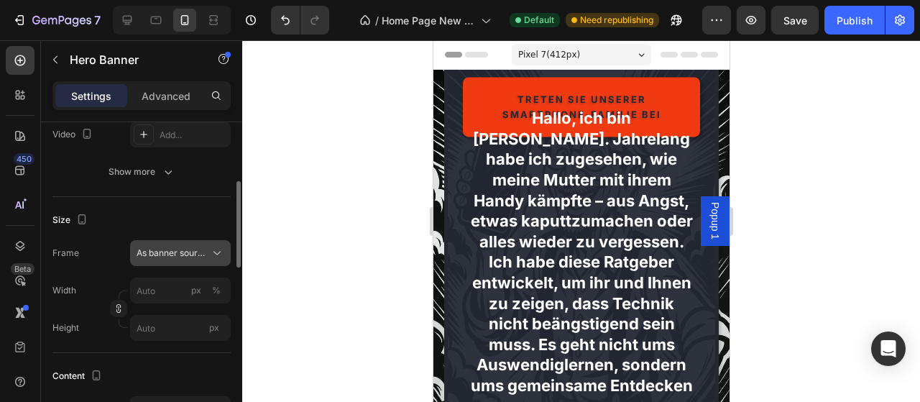
click at [208, 253] on div "As banner source" at bounding box center [181, 253] width 88 height 14
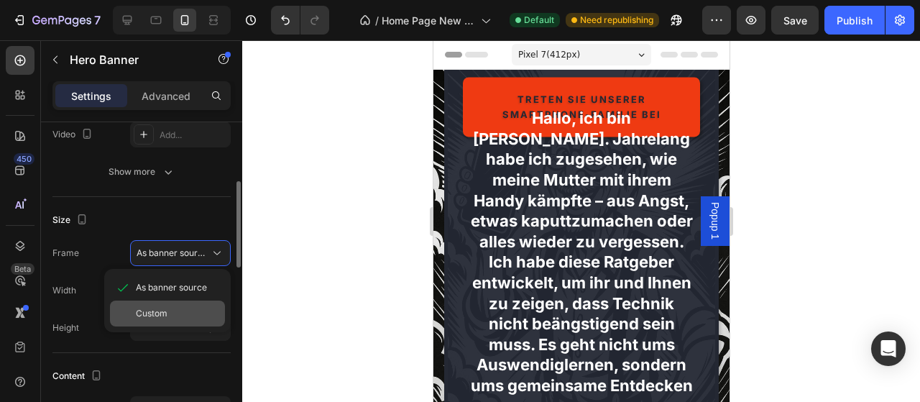
click at [161, 308] on span "Custom" at bounding box center [152, 313] width 32 height 13
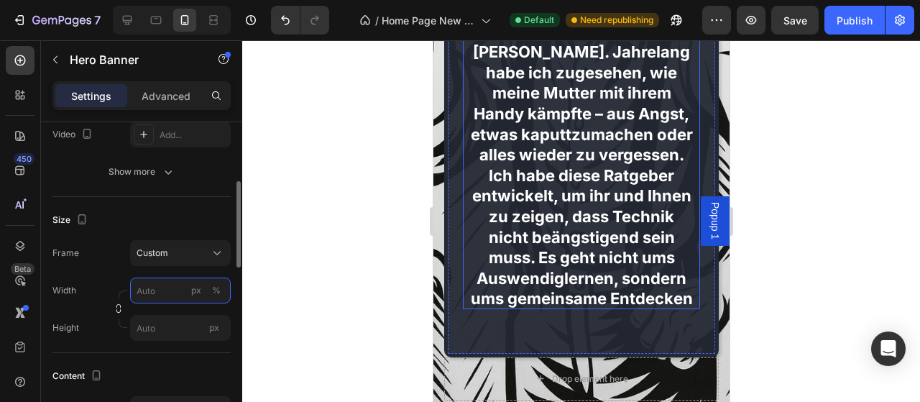
scroll to position [449, 0]
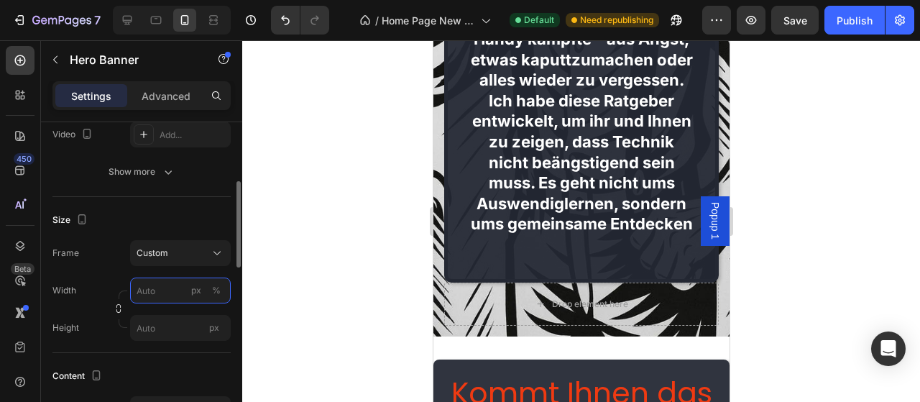
click at [186, 298] on input "px %" at bounding box center [180, 290] width 101 height 26
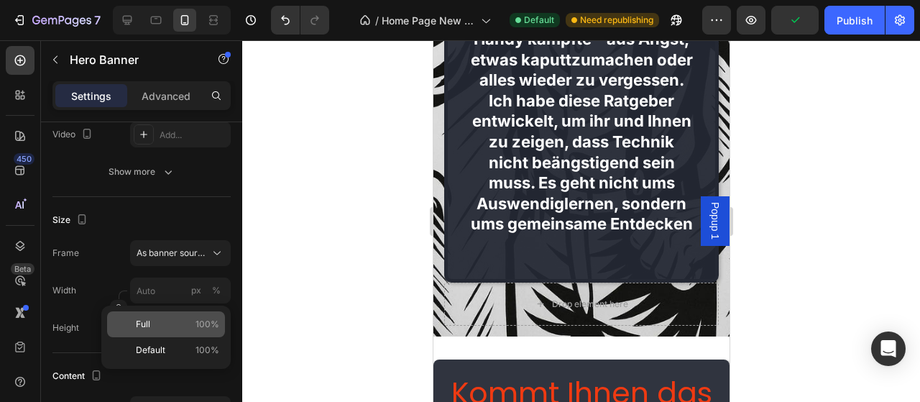
click at [166, 318] on p "Full 100%" at bounding box center [177, 324] width 83 height 13
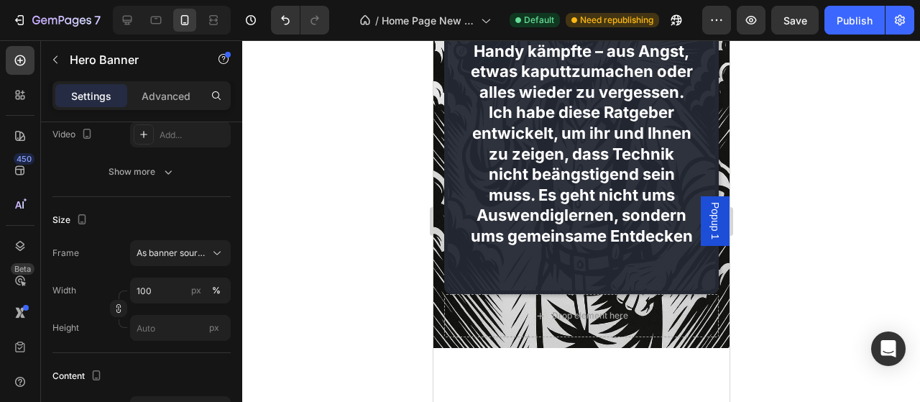
scroll to position [75, 0]
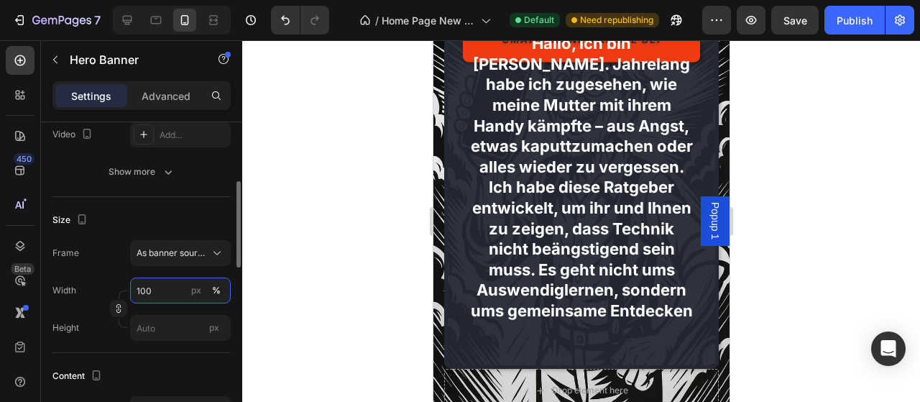
click at [183, 295] on input "100" at bounding box center [180, 290] width 101 height 26
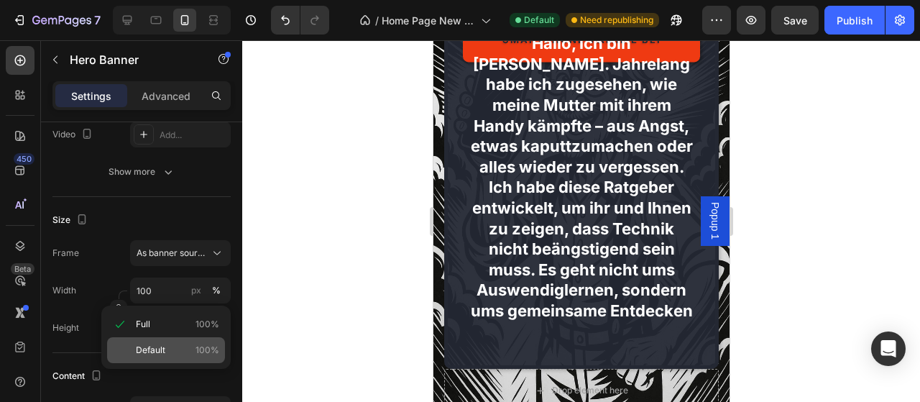
click at [170, 347] on p "Default 100%" at bounding box center [177, 350] width 83 height 13
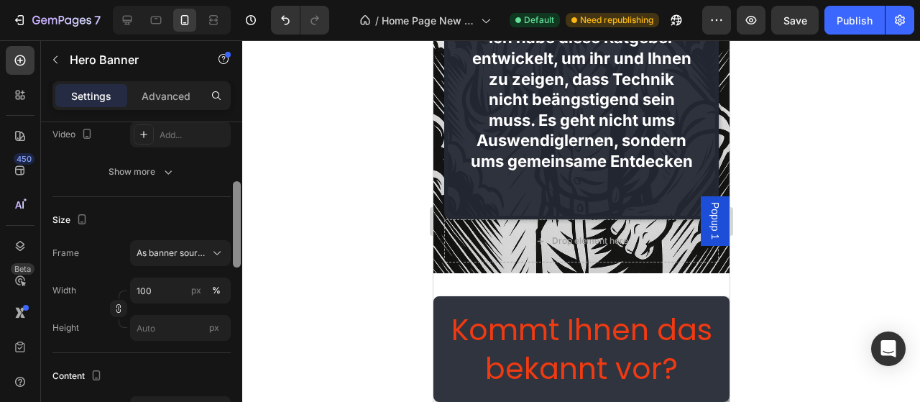
scroll to position [374, 0]
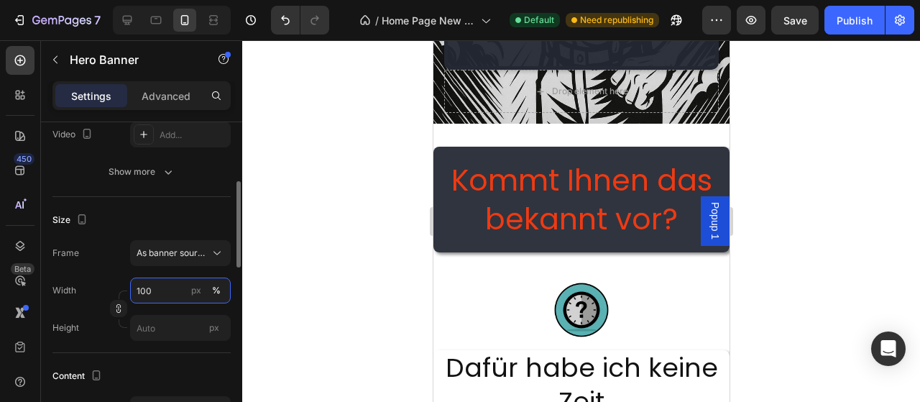
click at [160, 299] on input "100" at bounding box center [180, 290] width 101 height 26
click at [160, 300] on input "100" at bounding box center [180, 290] width 101 height 26
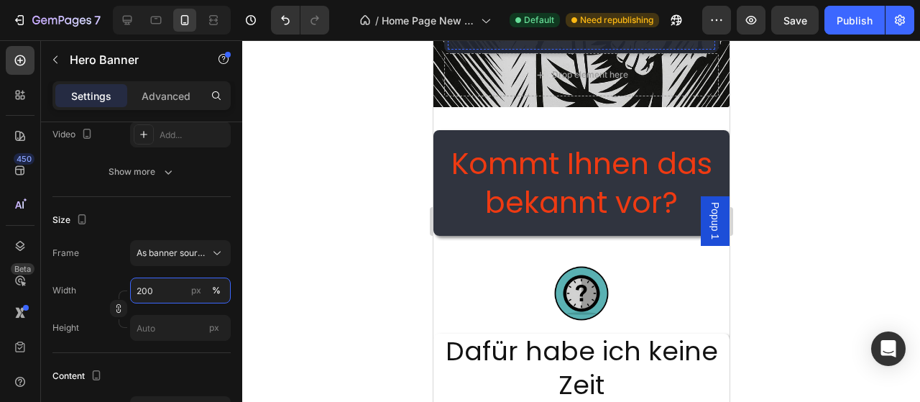
scroll to position [0, 0]
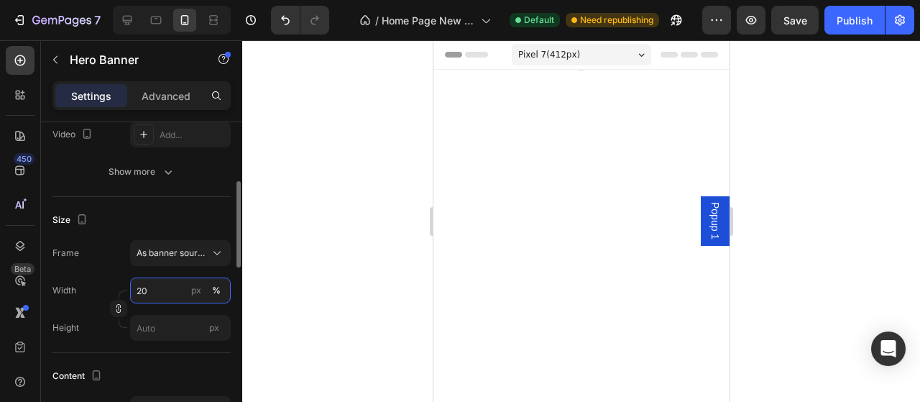
type input "2"
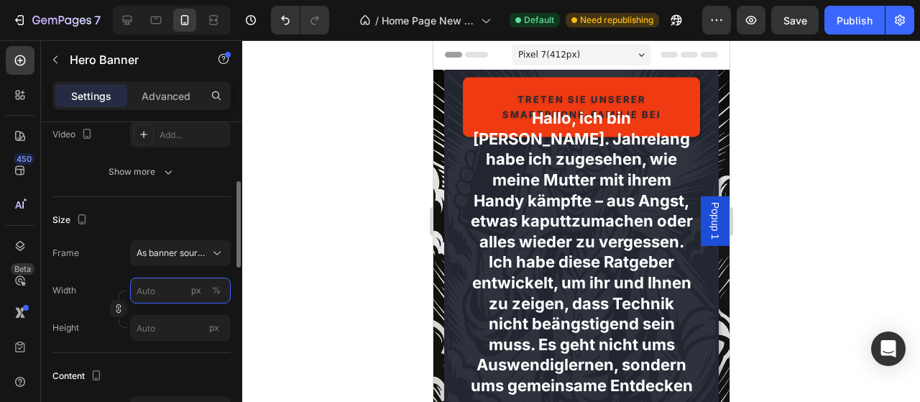
type input "2"
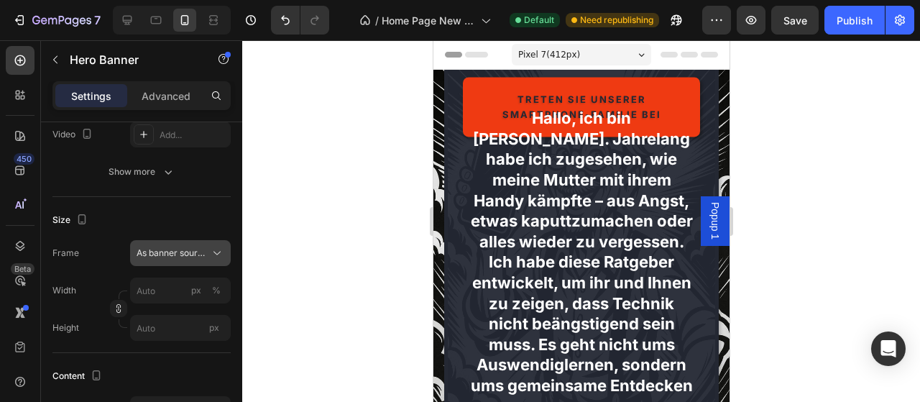
click at [196, 241] on button "As banner source" at bounding box center [180, 253] width 101 height 26
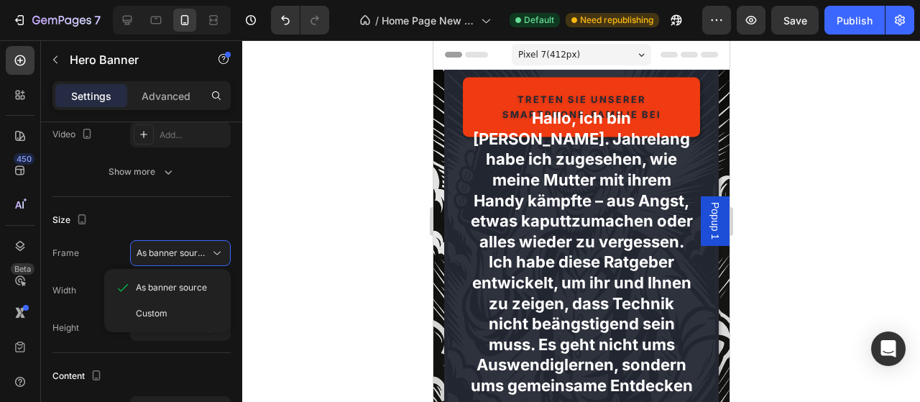
click at [166, 303] on div "Custom" at bounding box center [167, 313] width 115 height 26
click at [166, 303] on div "Width px % Height px" at bounding box center [141, 308] width 178 height 63
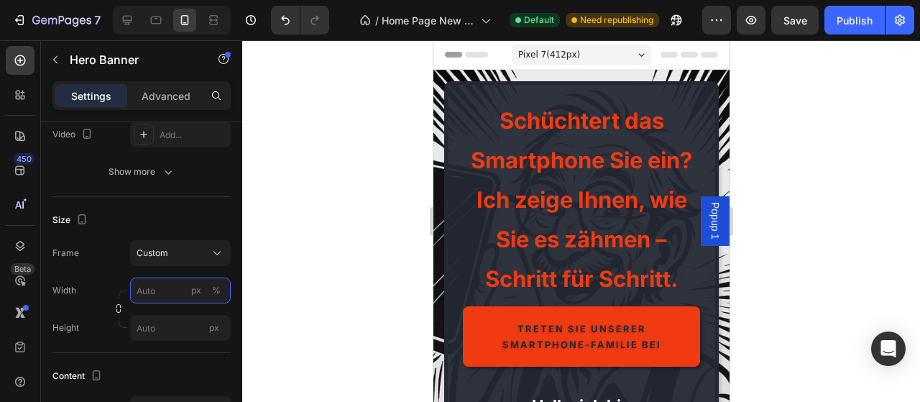
click at [165, 293] on input "px %" at bounding box center [180, 290] width 101 height 26
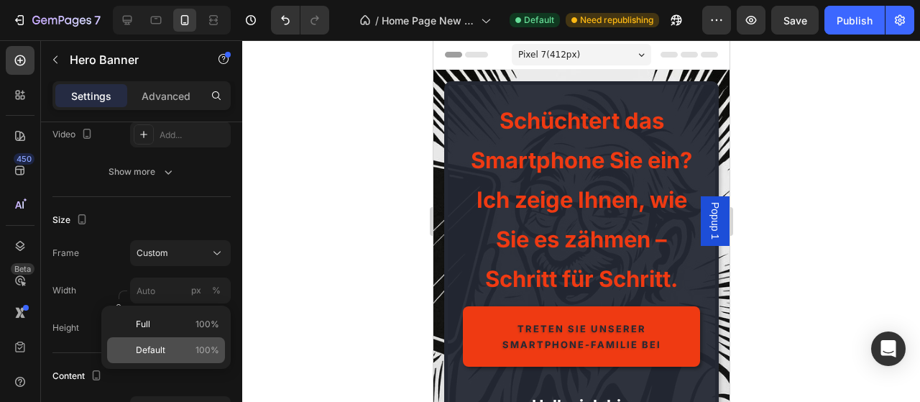
click at [176, 349] on p "Default 100%" at bounding box center [177, 350] width 83 height 13
type input "100"
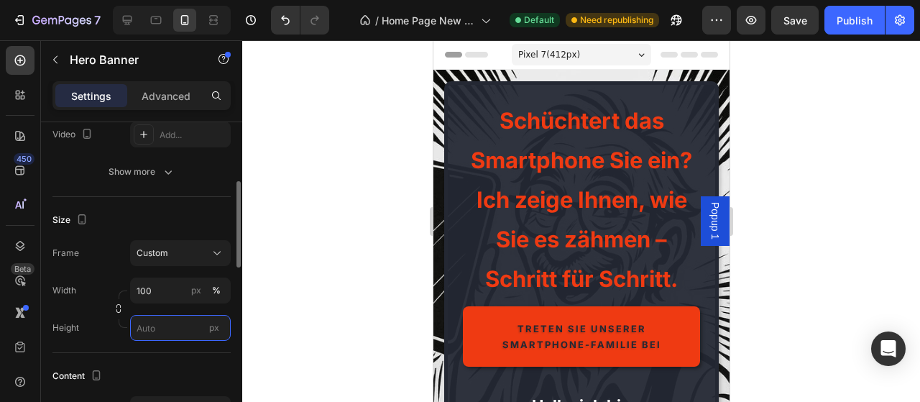
click at [183, 320] on input "px" at bounding box center [180, 328] width 101 height 26
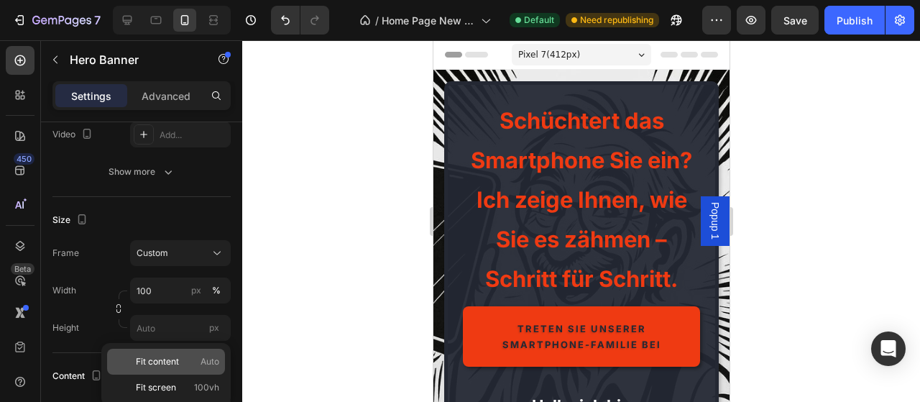
click at [167, 359] on span "Fit content" at bounding box center [157, 361] width 43 height 13
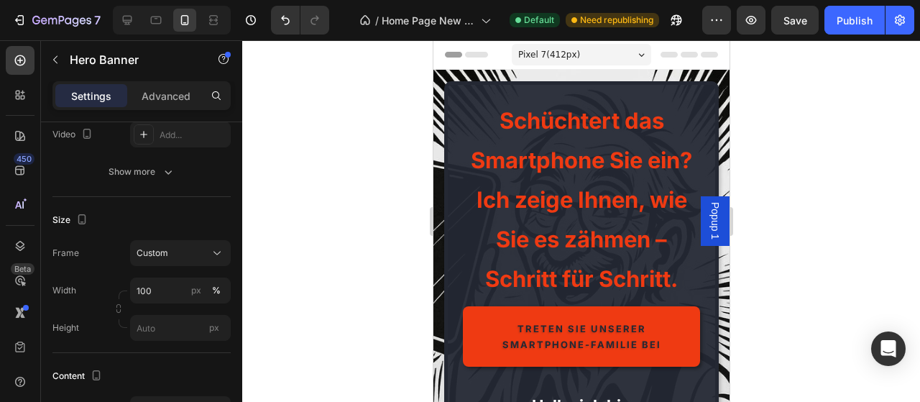
type input "Auto"
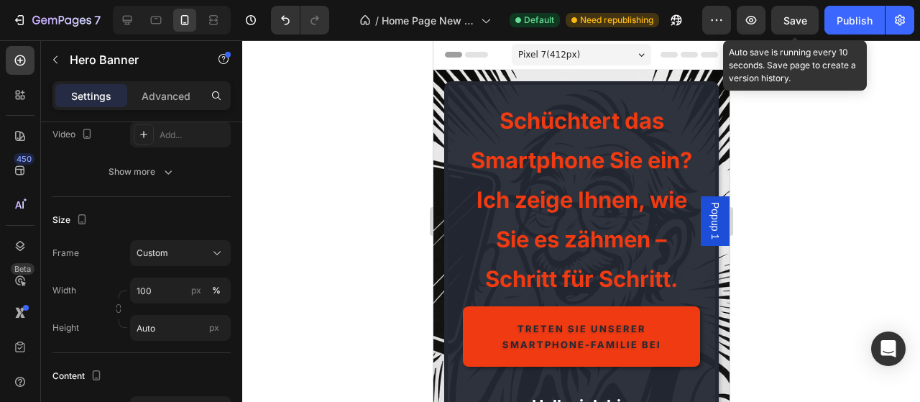
click at [794, 21] on span "Save" at bounding box center [795, 20] width 24 height 12
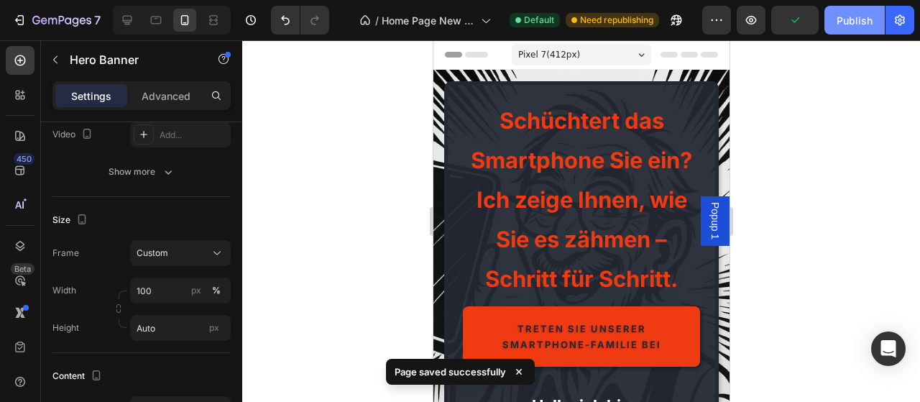
click at [840, 27] on div "Publish" at bounding box center [855, 20] width 36 height 15
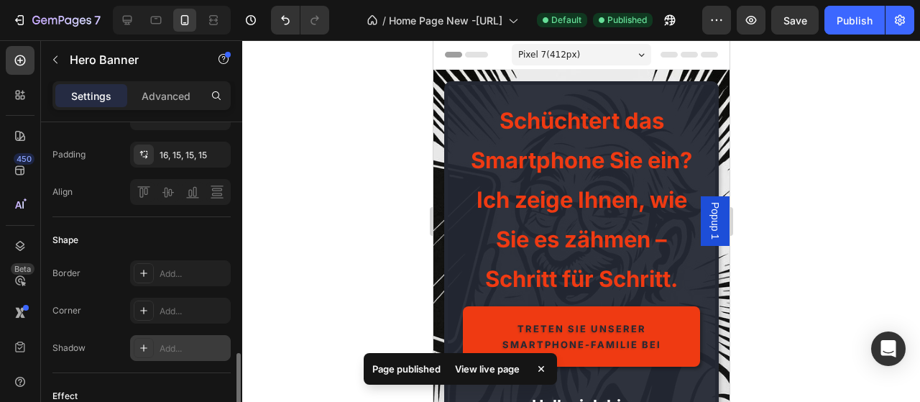
scroll to position [587, 0]
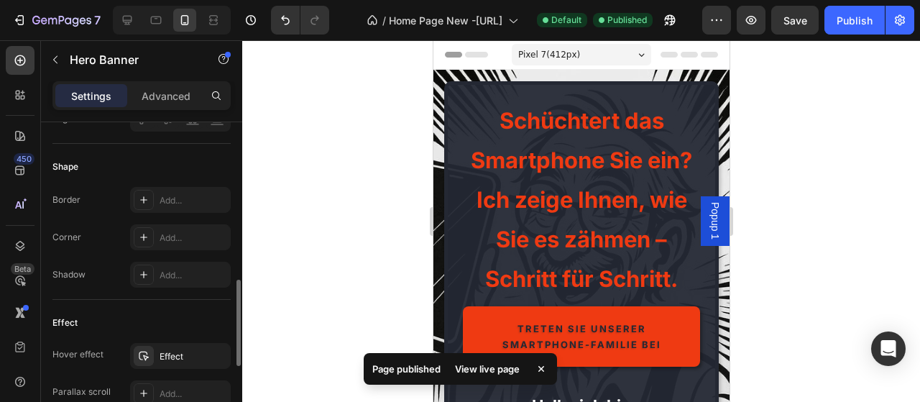
click at [175, 343] on div "Effect" at bounding box center [180, 356] width 101 height 26
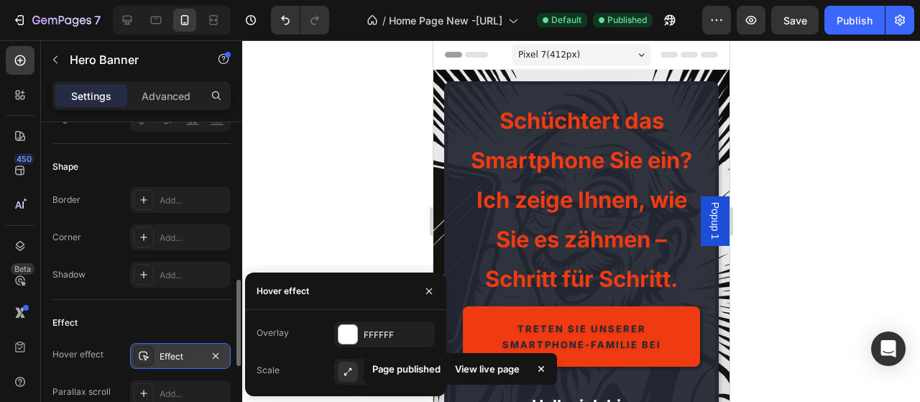
click at [172, 344] on div "Effect" at bounding box center [180, 356] width 101 height 26
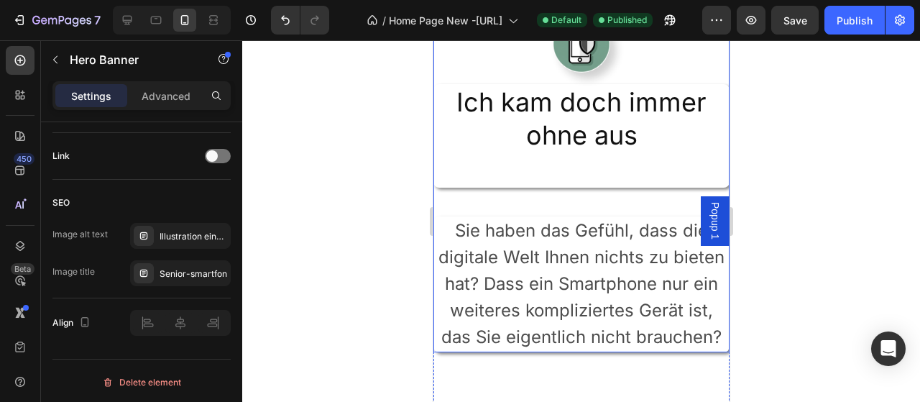
scroll to position [1944, 0]
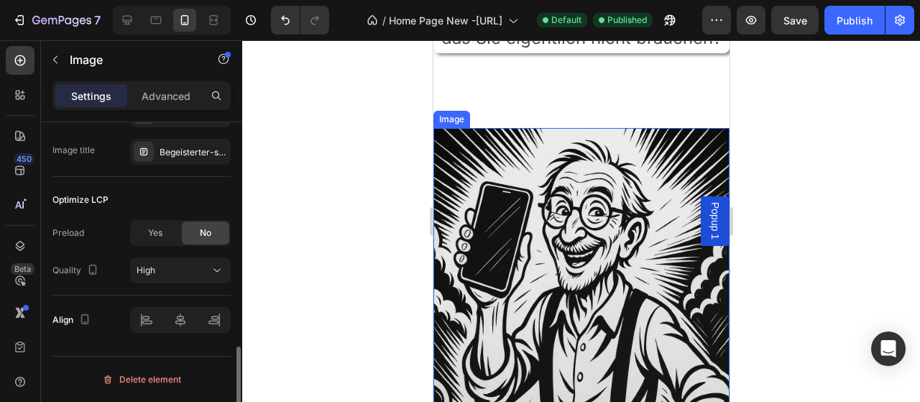
click at [631, 264] on img at bounding box center [581, 342] width 296 height 428
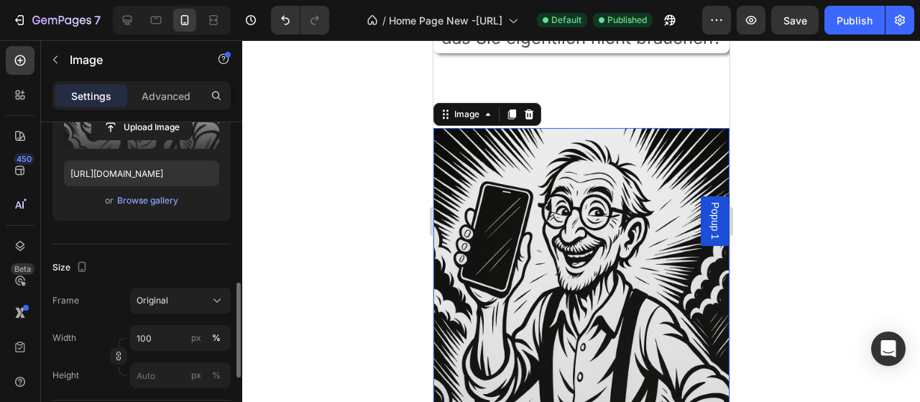
scroll to position [293, 0]
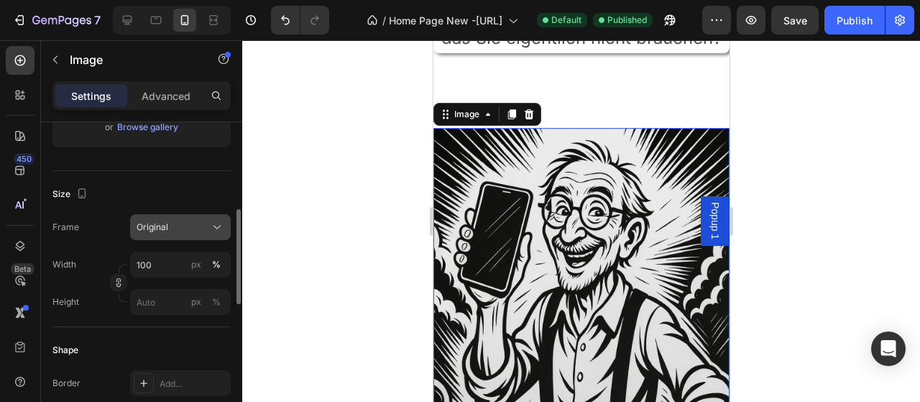
click at [174, 224] on div "Original" at bounding box center [172, 227] width 70 height 13
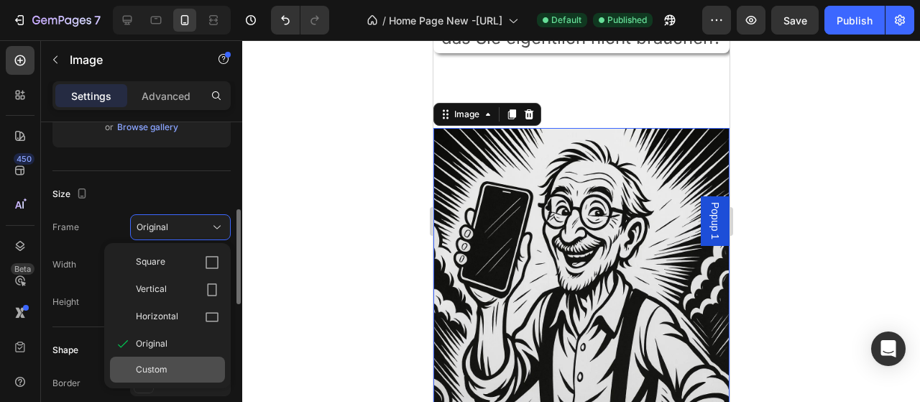
click at [156, 367] on span "Custom" at bounding box center [152, 369] width 32 height 13
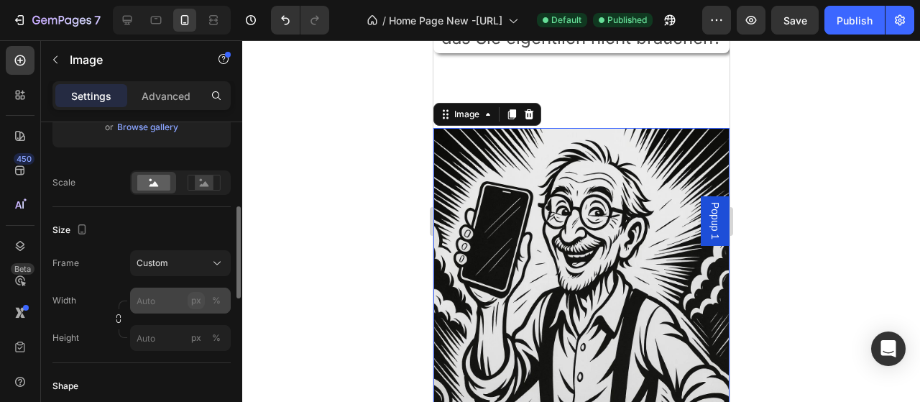
click at [196, 307] on div "Width px % Height px %" at bounding box center [141, 319] width 178 height 63
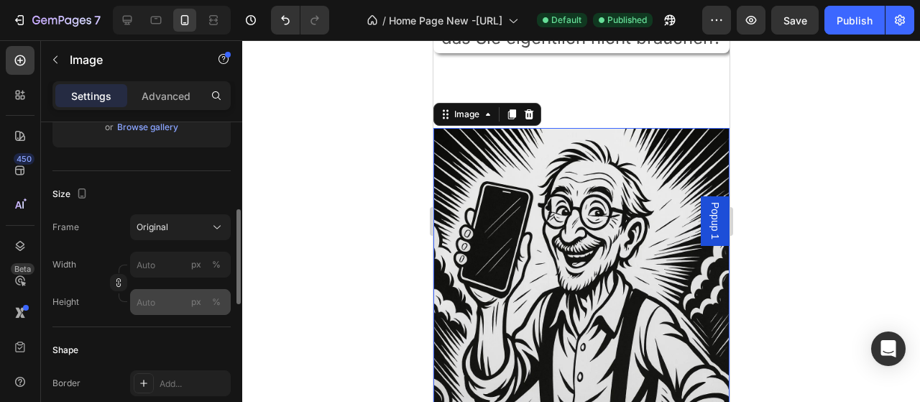
click at [190, 311] on div "px %" at bounding box center [206, 302] width 37 height 26
click at [194, 309] on button "px" at bounding box center [196, 301] width 17 height 17
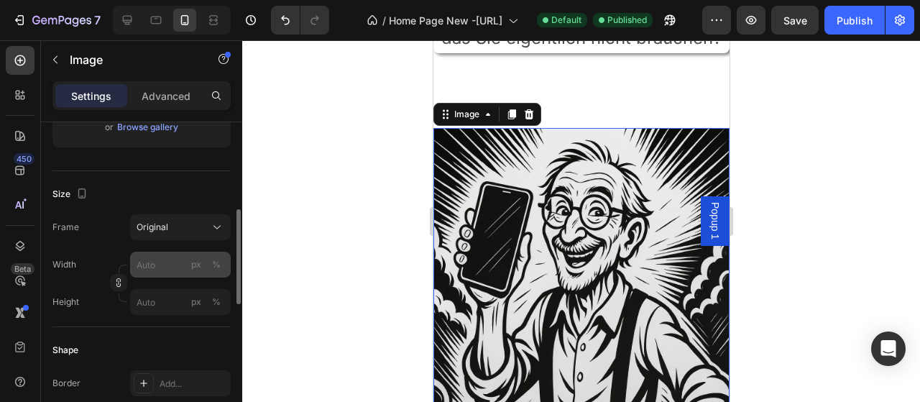
click at [211, 272] on div "px %" at bounding box center [206, 265] width 37 height 26
click at [211, 272] on input "px %" at bounding box center [180, 265] width 101 height 26
click at [213, 265] on div "%" at bounding box center [216, 264] width 9 height 13
click at [178, 270] on input "px %" at bounding box center [180, 265] width 101 height 26
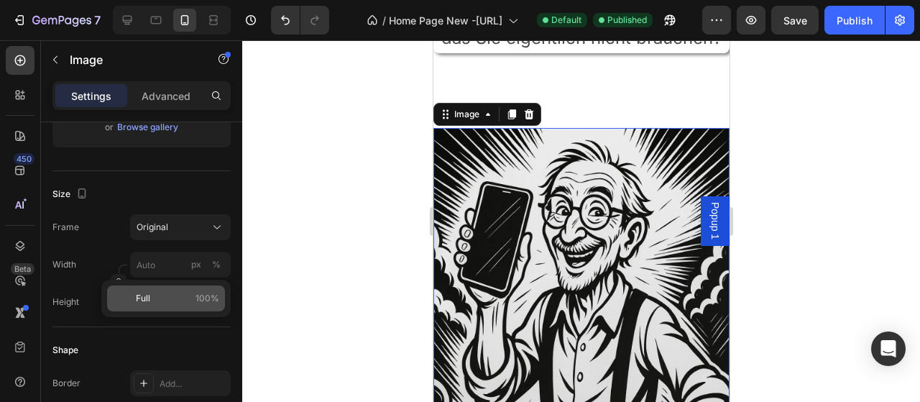
click at [163, 304] on p "Full 100%" at bounding box center [177, 298] width 83 height 13
type input "100"
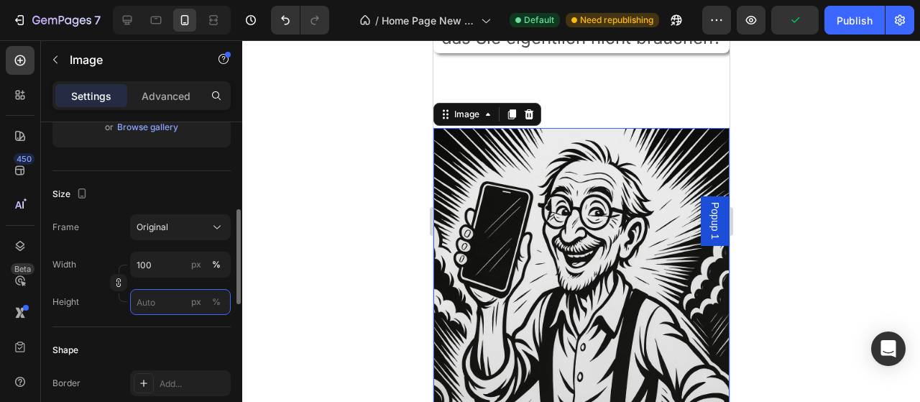
click at [162, 299] on input "px %" at bounding box center [180, 302] width 101 height 26
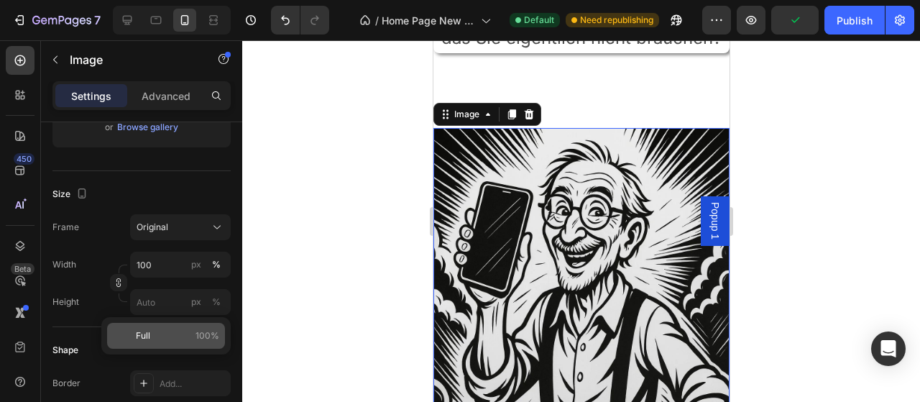
click at [164, 328] on div "Full 100%" at bounding box center [166, 336] width 118 height 26
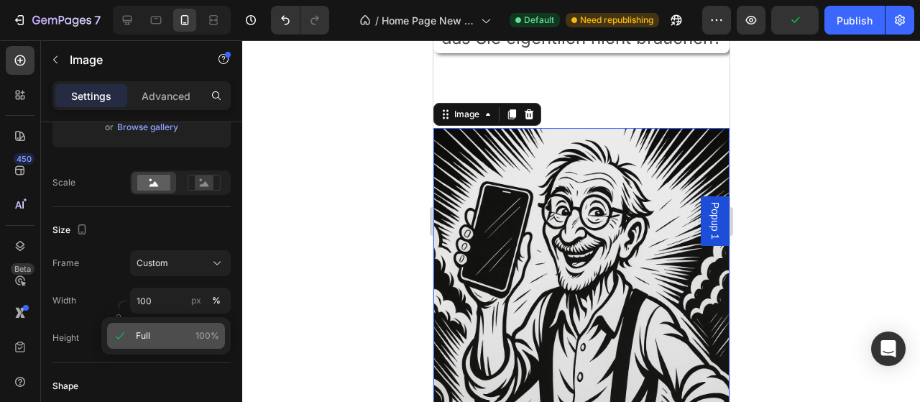
type input "100"
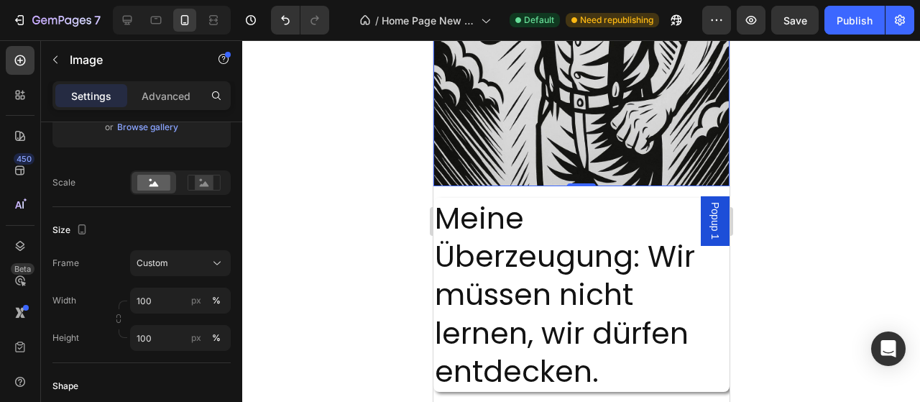
scroll to position [1944, 0]
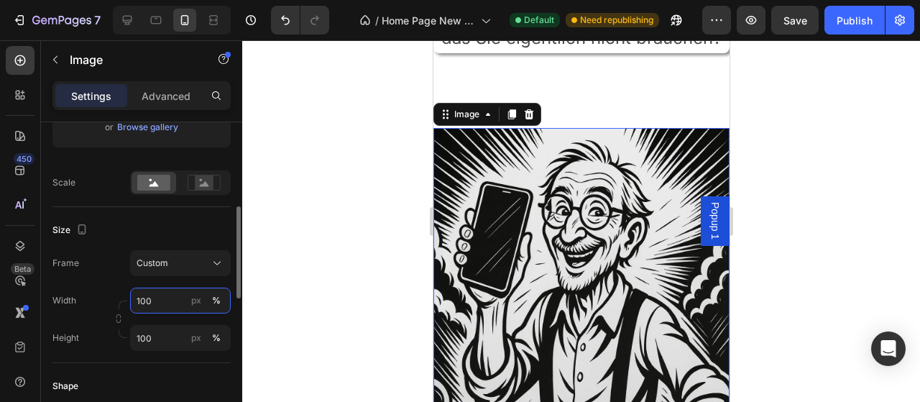
click at [159, 300] on input "100" at bounding box center [180, 301] width 101 height 26
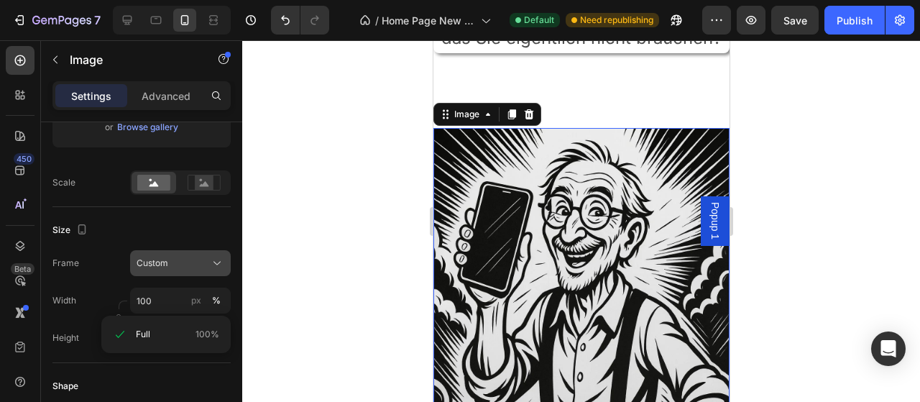
click at [206, 259] on div "Custom" at bounding box center [172, 263] width 70 height 13
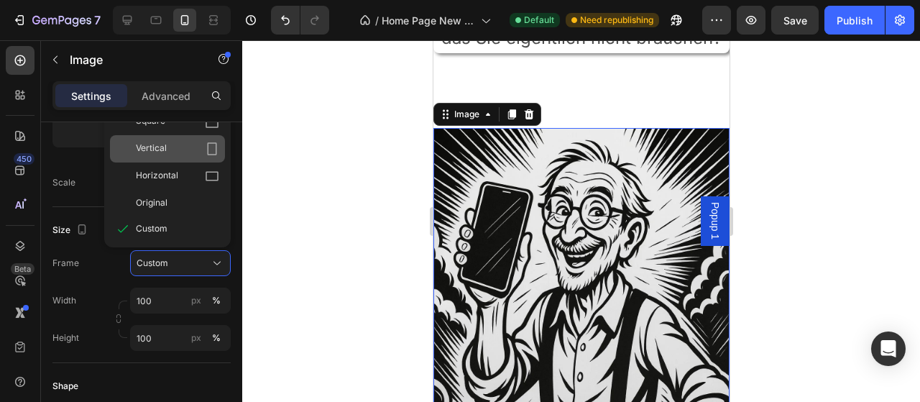
click at [176, 147] on div "Vertical" at bounding box center [177, 149] width 83 height 14
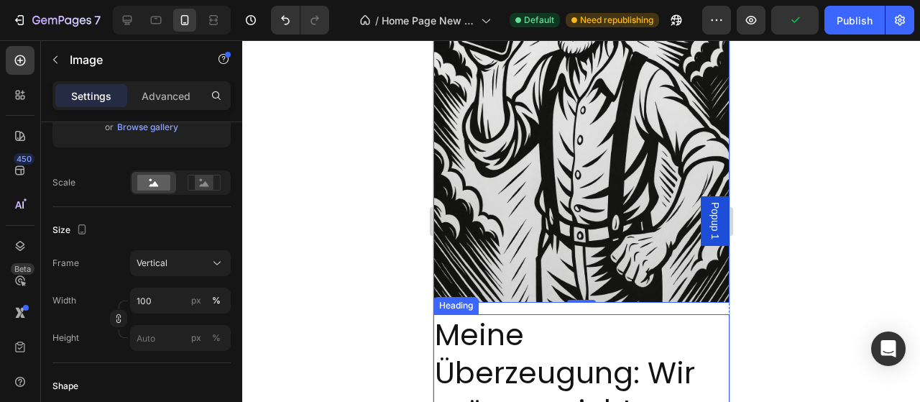
scroll to position [2243, 0]
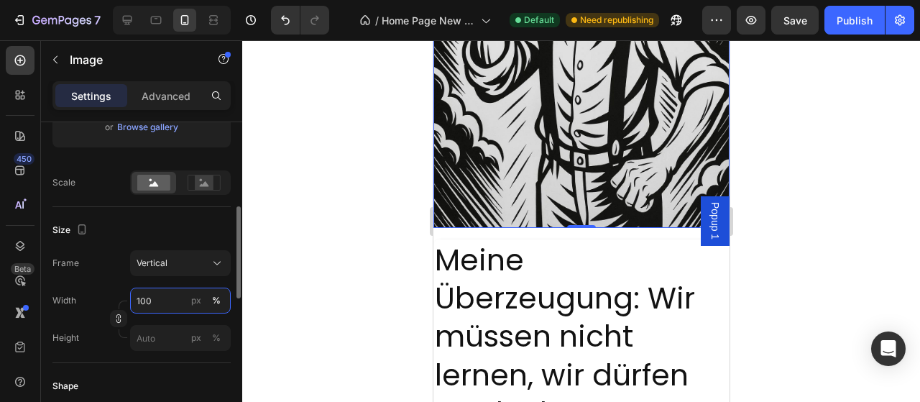
click at [172, 301] on input "100" at bounding box center [180, 301] width 101 height 26
drag, startPoint x: 376, startPoint y: 295, endPoint x: 109, endPoint y: 196, distance: 284.5
click at [376, 295] on div at bounding box center [581, 221] width 678 height 362
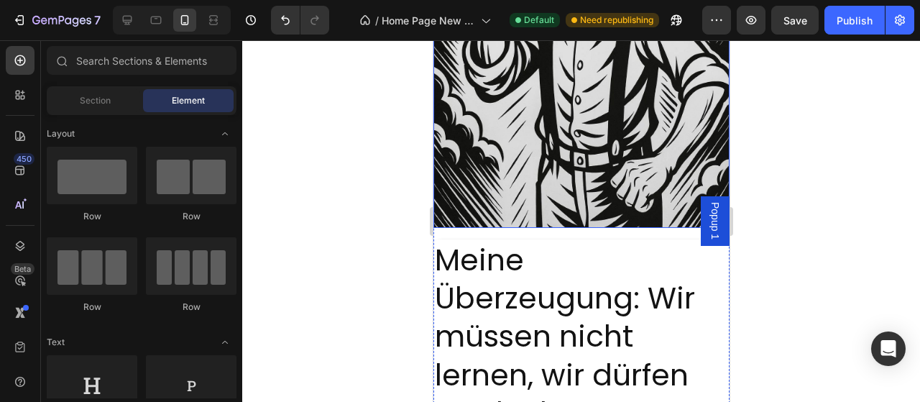
scroll to position [2018, 0]
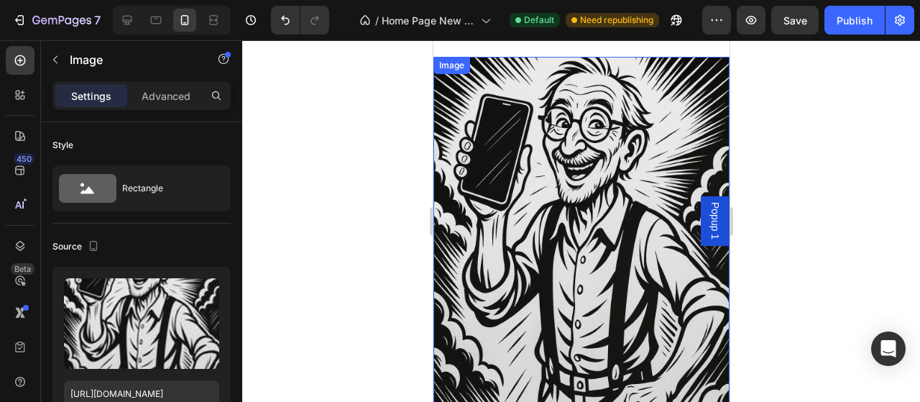
click at [538, 226] on img at bounding box center [581, 254] width 296 height 395
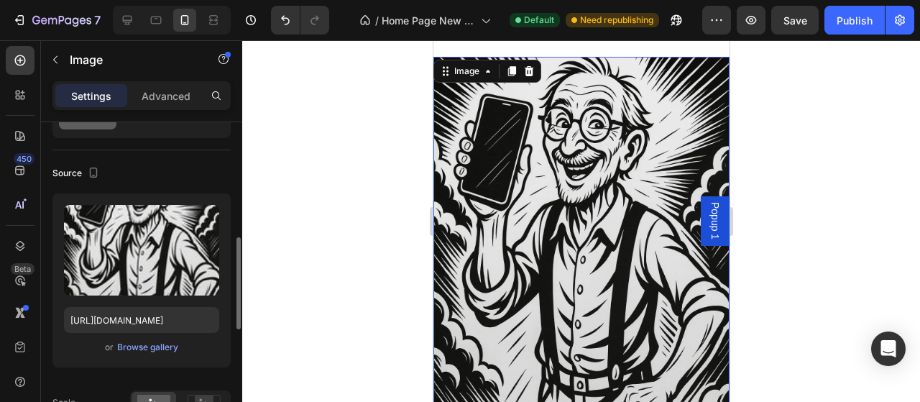
scroll to position [293, 0]
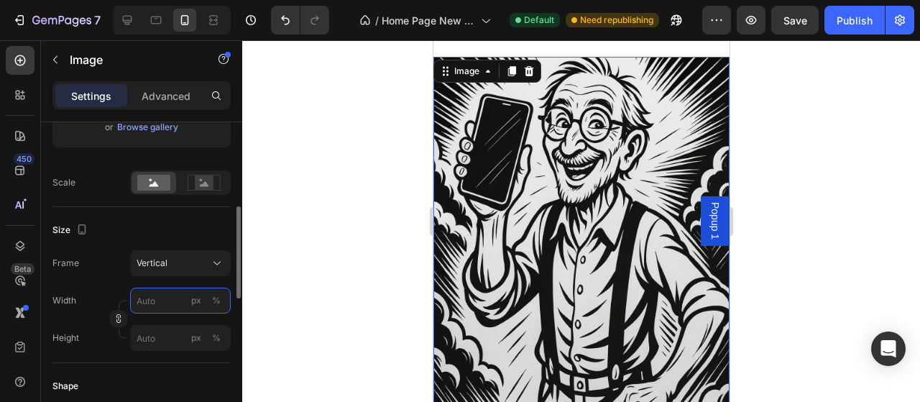
click at [155, 311] on input "px %" at bounding box center [180, 301] width 101 height 26
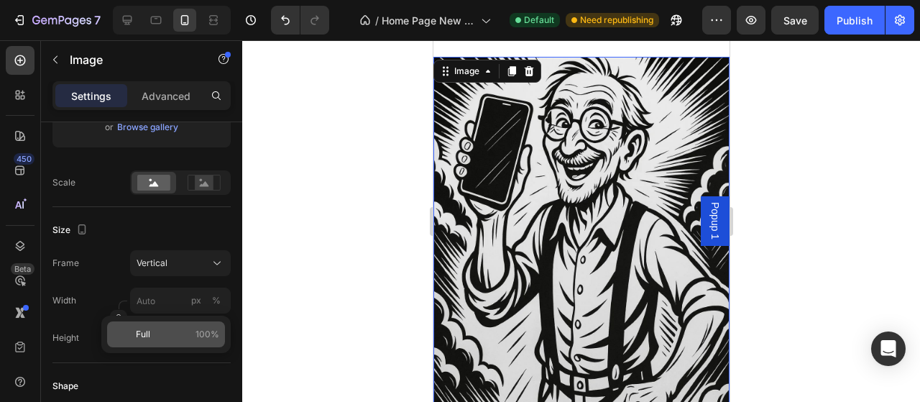
click at [201, 330] on span "100%" at bounding box center [208, 334] width 24 height 13
type input "100"
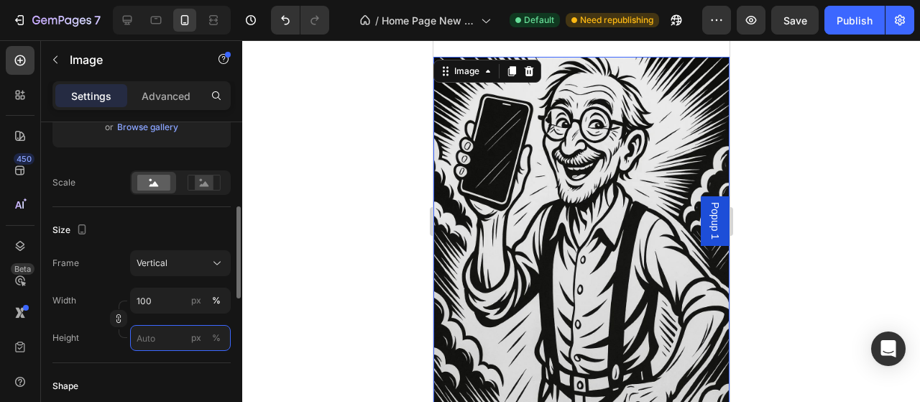
click at [171, 337] on input "px %" at bounding box center [180, 338] width 101 height 26
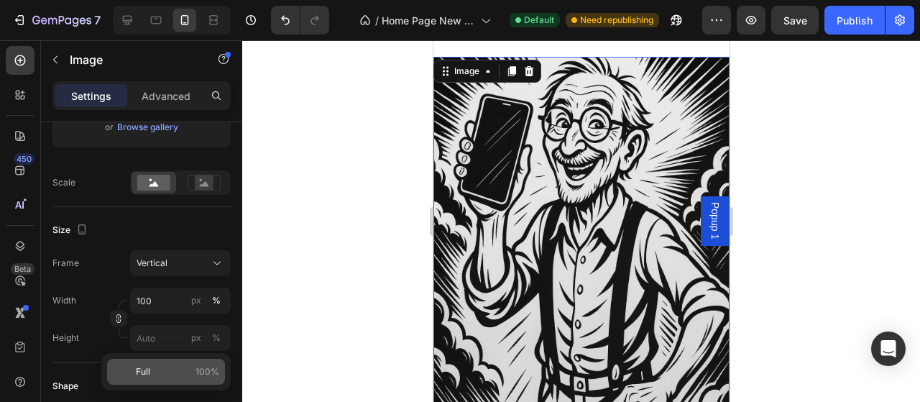
click at [176, 372] on p "Full 100%" at bounding box center [177, 371] width 83 height 13
type input "100"
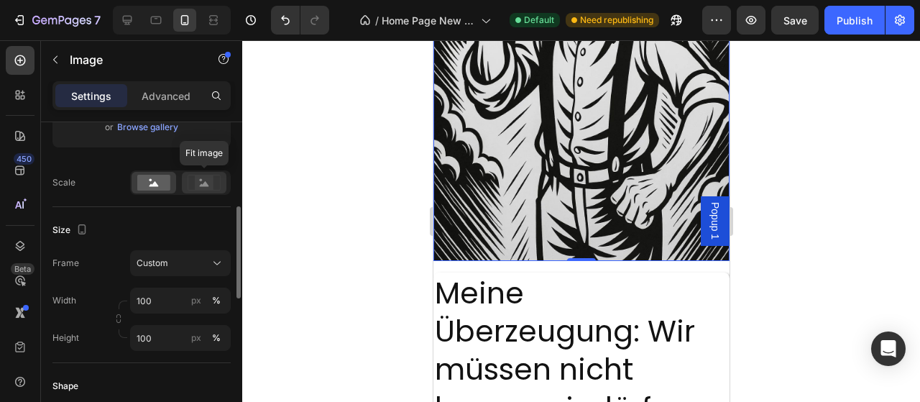
click at [202, 192] on div at bounding box center [204, 183] width 45 height 22
click at [169, 188] on rect at bounding box center [153, 183] width 33 height 16
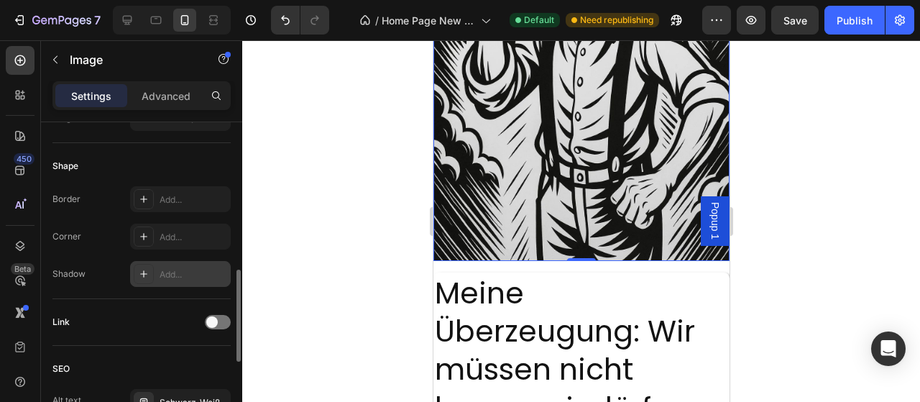
click at [162, 277] on div "Add..." at bounding box center [194, 274] width 68 height 13
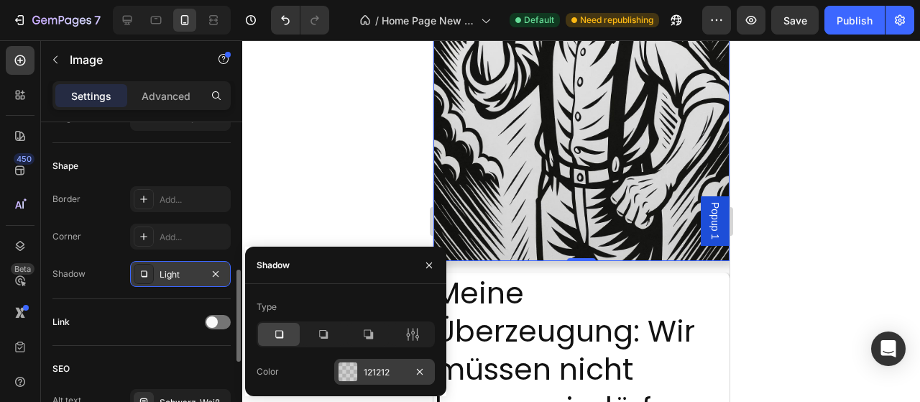
click at [370, 372] on div "121212" at bounding box center [385, 372] width 42 height 13
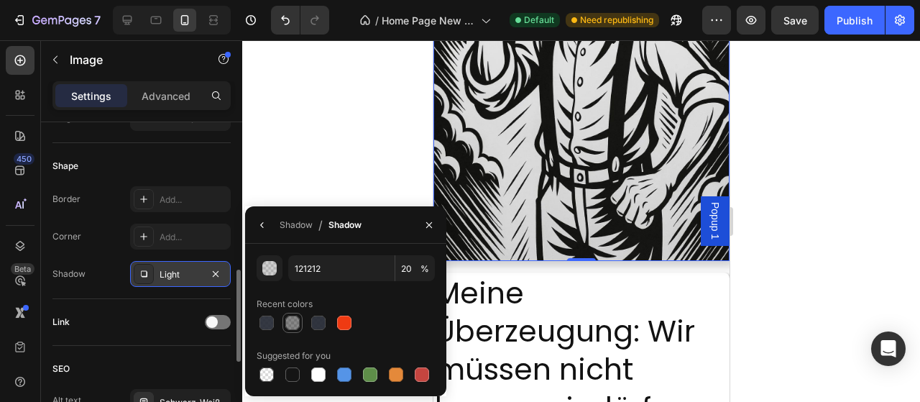
click at [295, 327] on div at bounding box center [292, 323] width 14 height 14
type input "50"
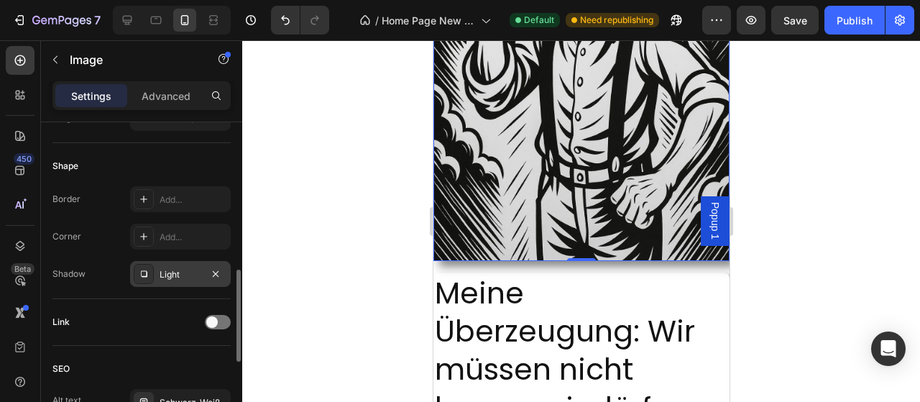
click at [149, 321] on div "Link" at bounding box center [141, 322] width 178 height 23
click at [165, 229] on div "Add..." at bounding box center [180, 237] width 101 height 26
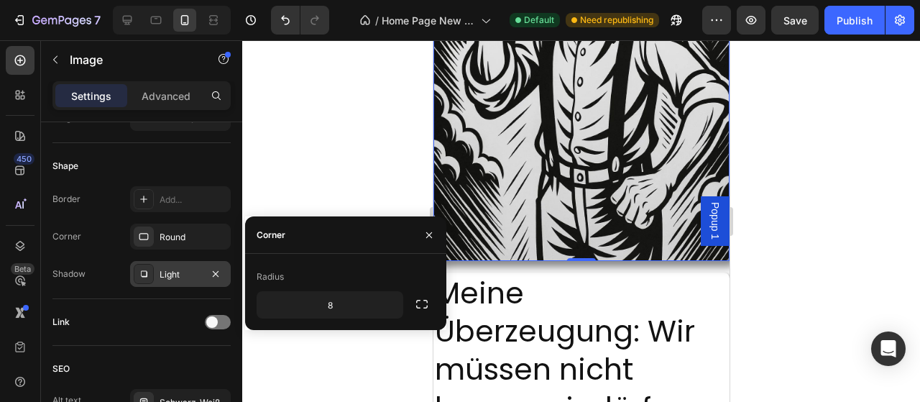
drag, startPoint x: 136, startPoint y: 337, endPoint x: 147, endPoint y: 283, distance: 55.1
click at [136, 337] on div "Link" at bounding box center [141, 322] width 178 height 47
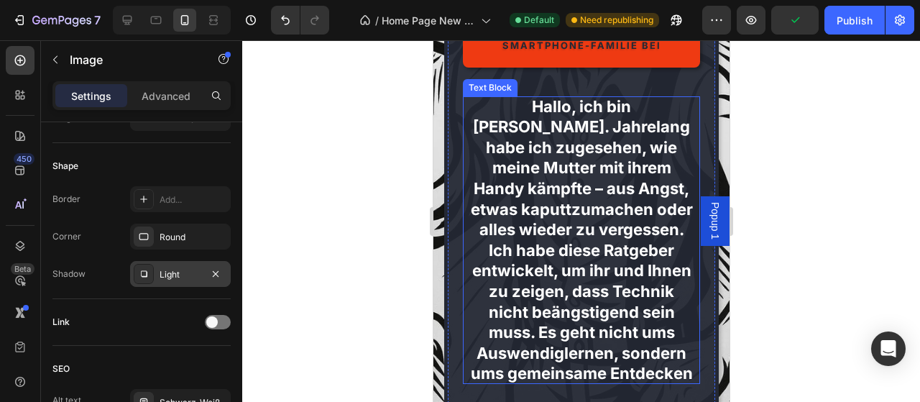
scroll to position [449, 0]
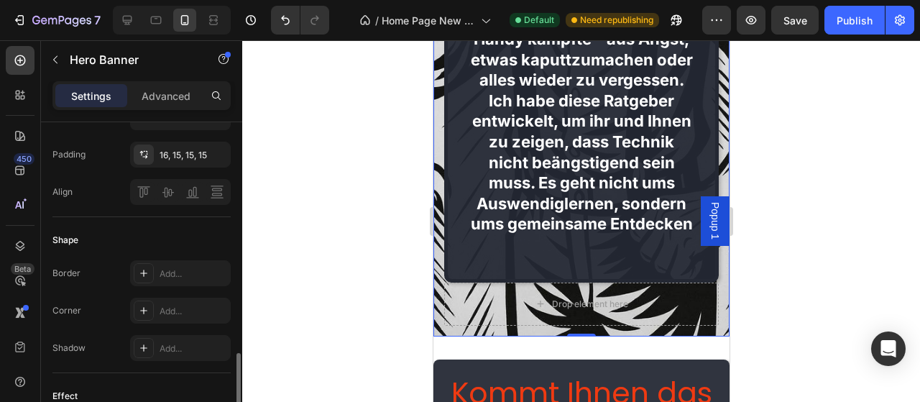
scroll to position [587, 0]
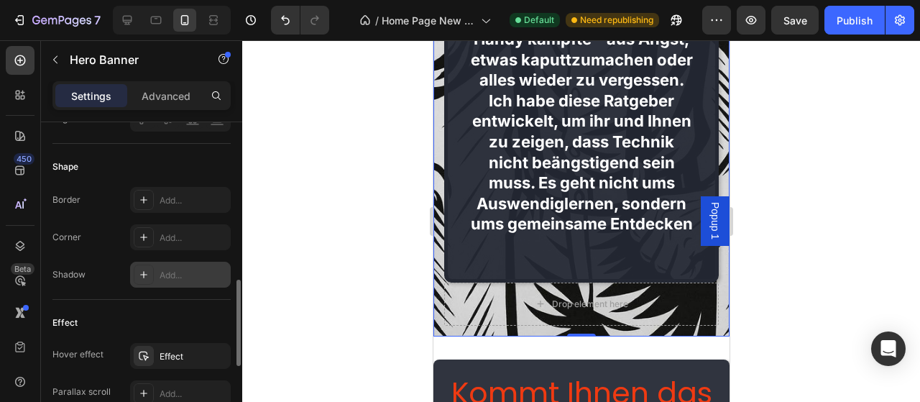
click at [177, 272] on div "Add..." at bounding box center [194, 275] width 68 height 13
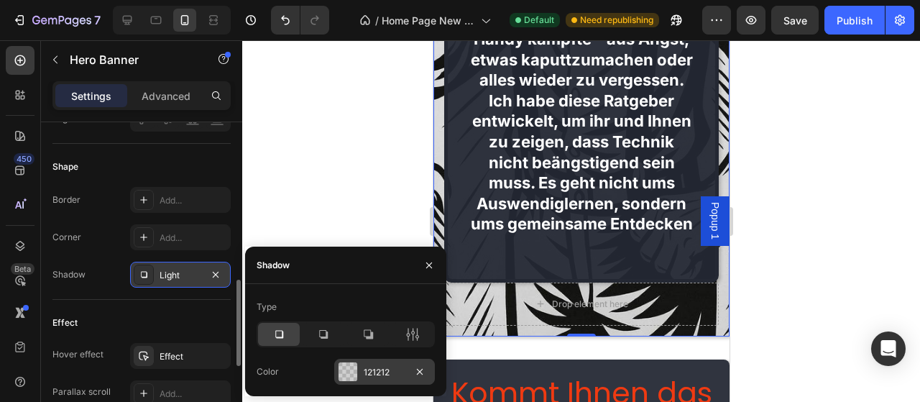
click at [346, 369] on div at bounding box center [348, 371] width 19 height 19
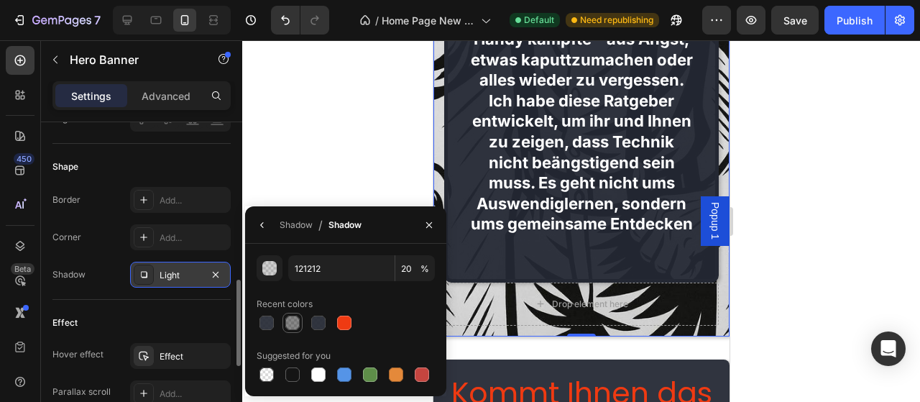
click at [288, 326] on div at bounding box center [292, 323] width 14 height 14
type input "50"
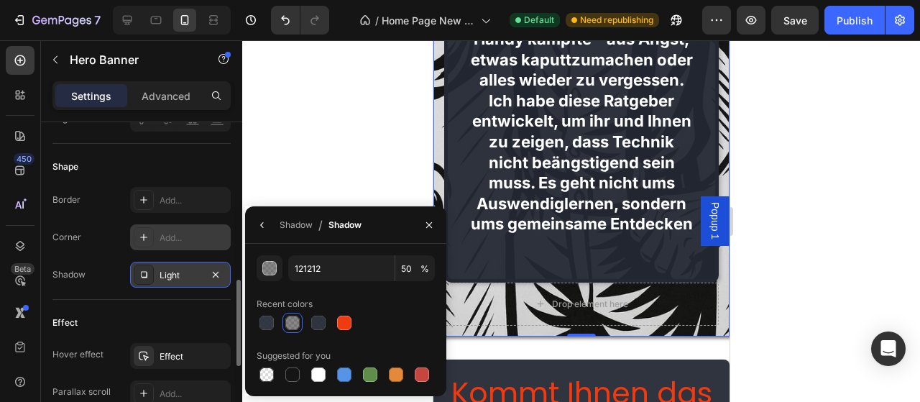
click at [191, 224] on div "Add..." at bounding box center [180, 237] width 101 height 26
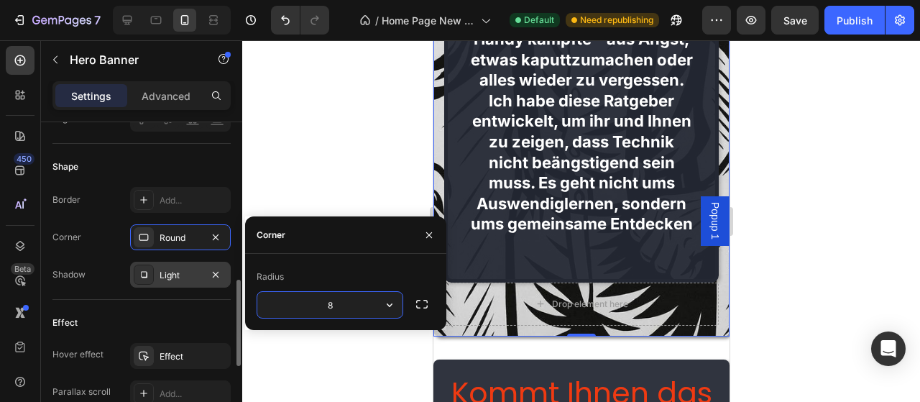
click at [188, 164] on div "Shape" at bounding box center [141, 166] width 178 height 23
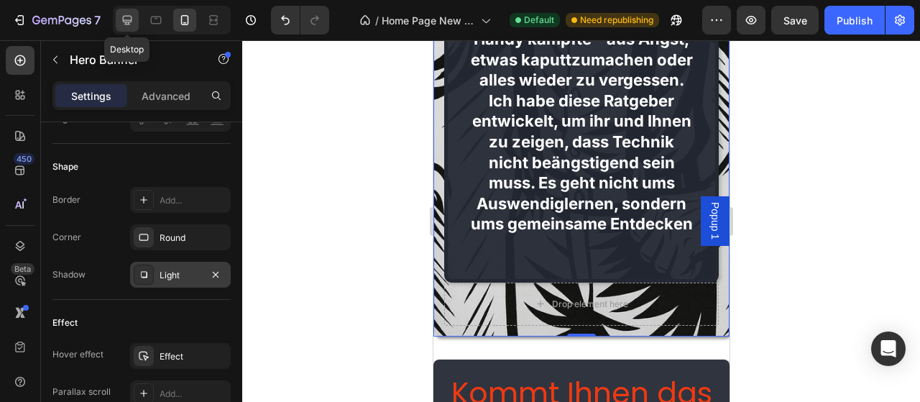
click at [129, 23] on icon at bounding box center [127, 20] width 14 height 14
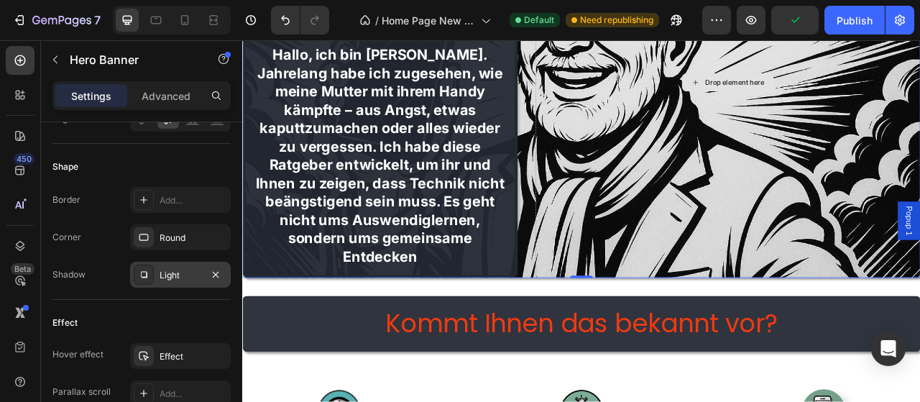
scroll to position [149, 0]
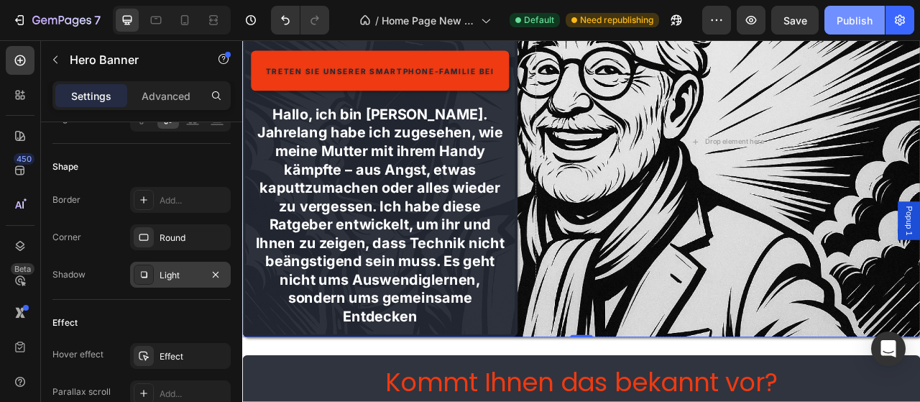
click at [848, 17] on div "Publish" at bounding box center [855, 20] width 36 height 15
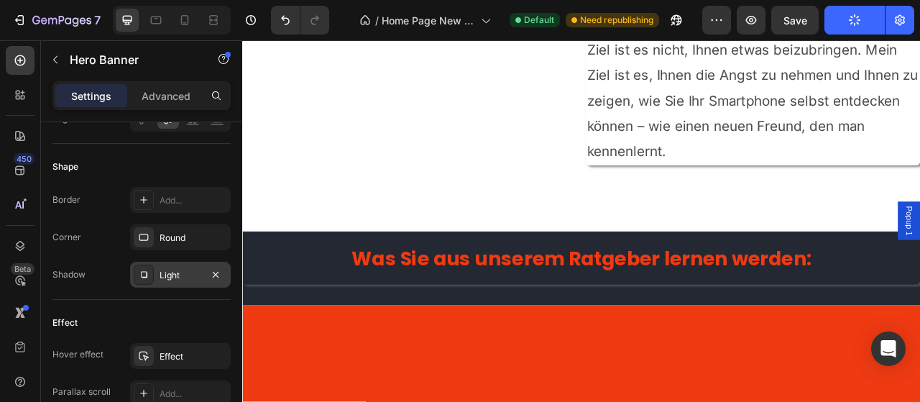
scroll to position [1420, 0]
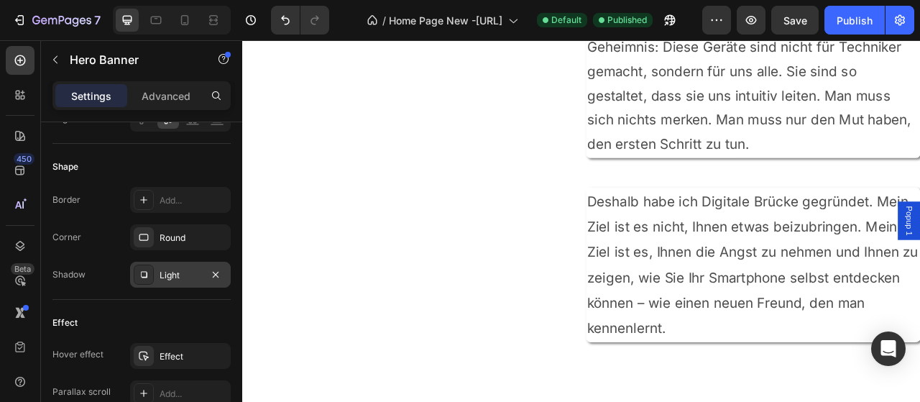
click at [220, 8] on div at bounding box center [172, 20] width 118 height 29
click at [215, 22] on icon at bounding box center [213, 23] width 9 height 3
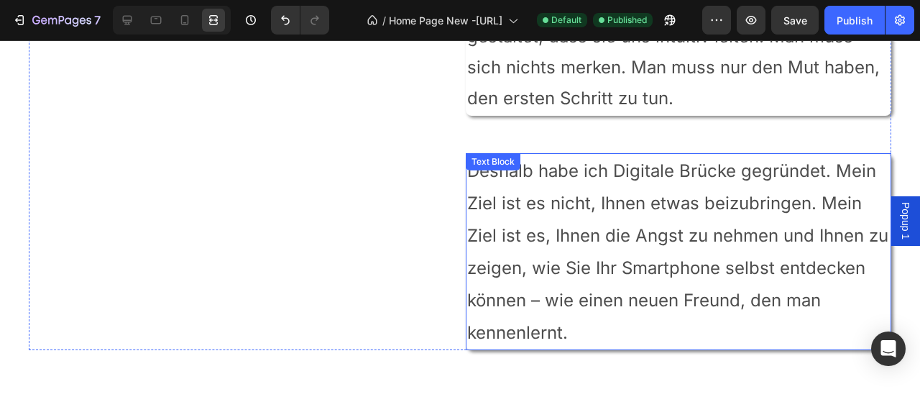
scroll to position [1345, 0]
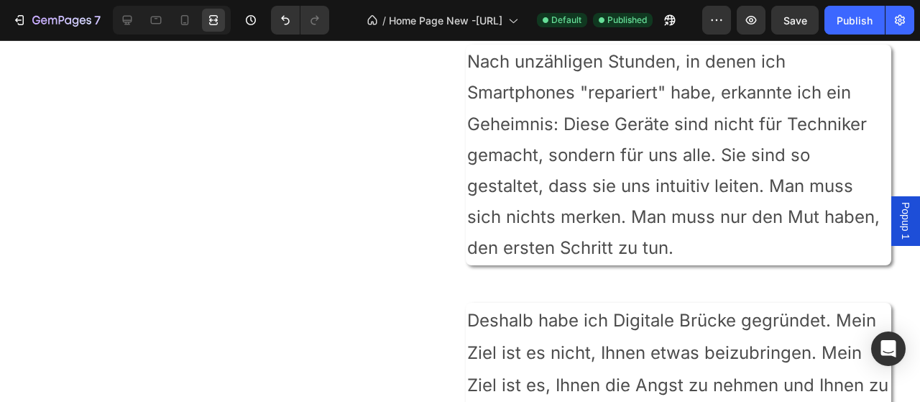
click at [187, 9] on div at bounding box center [172, 20] width 118 height 29
click at [186, 15] on icon at bounding box center [185, 20] width 8 height 10
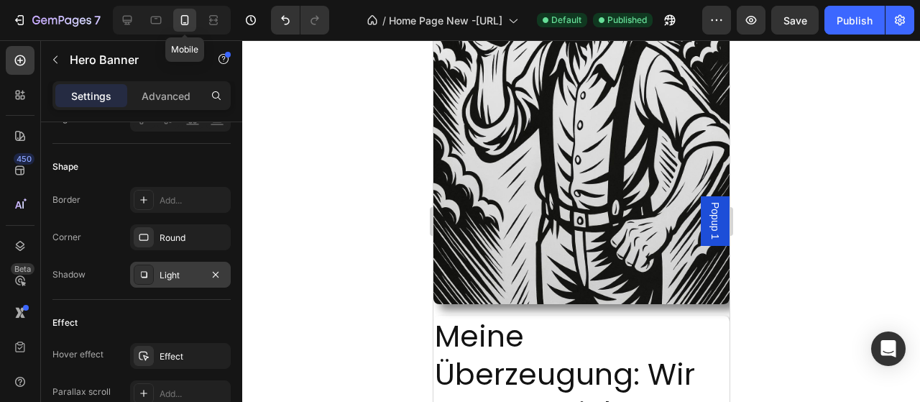
type input "100"
click at [533, 165] on img at bounding box center [581, 90] width 296 height 428
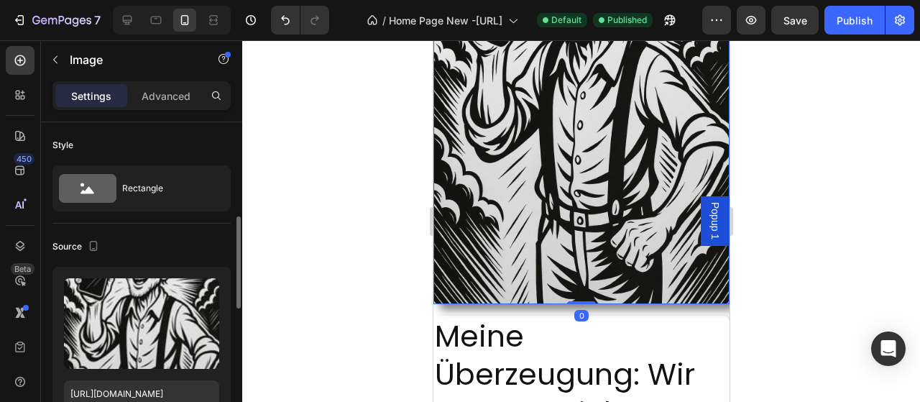
scroll to position [293, 0]
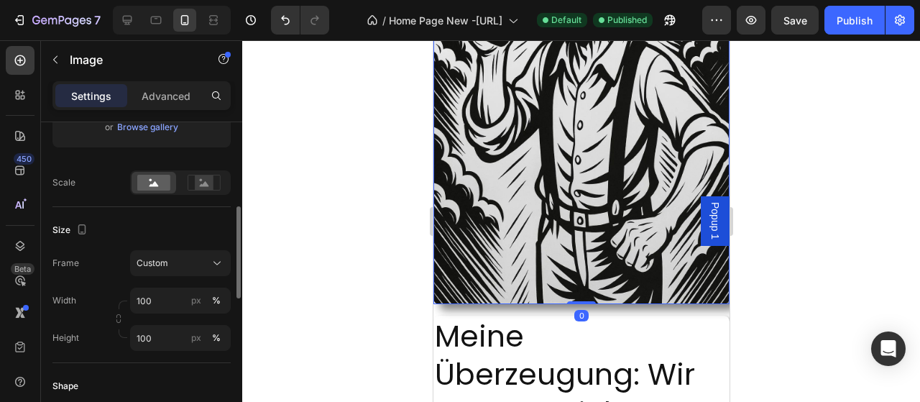
click at [154, 246] on div "Size Frame Custom Width 100 px % Height 100 px %" at bounding box center [141, 285] width 178 height 156
click at [212, 262] on icon at bounding box center [217, 263] width 14 height 14
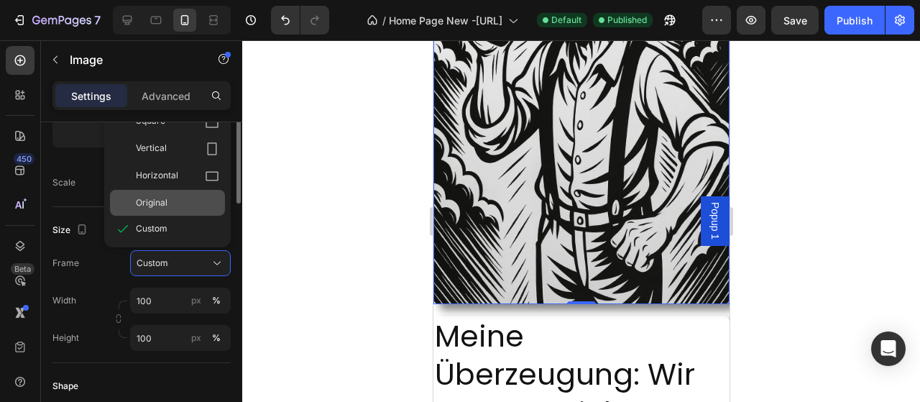
scroll to position [147, 0]
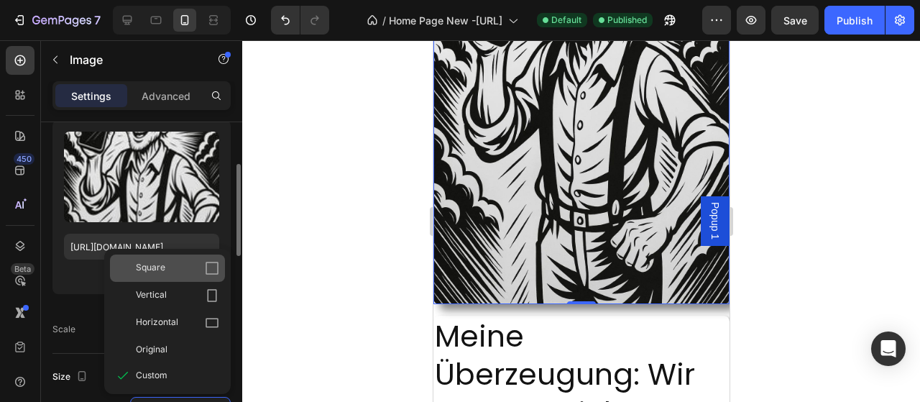
click at [182, 266] on div "Square" at bounding box center [177, 268] width 83 height 14
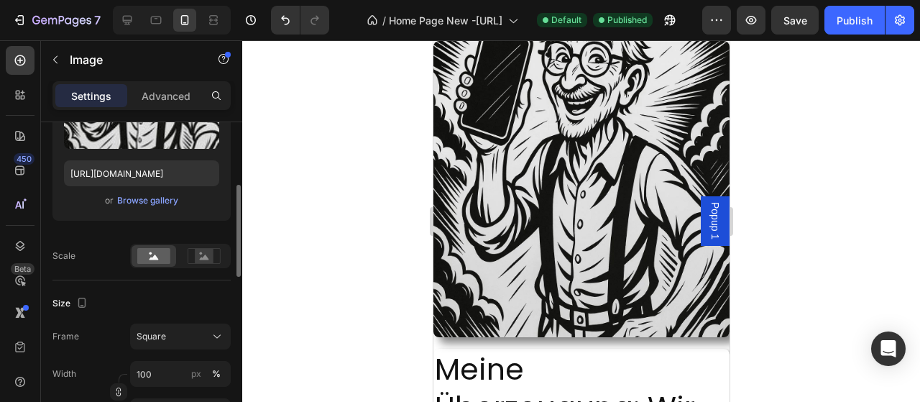
scroll to position [367, 0]
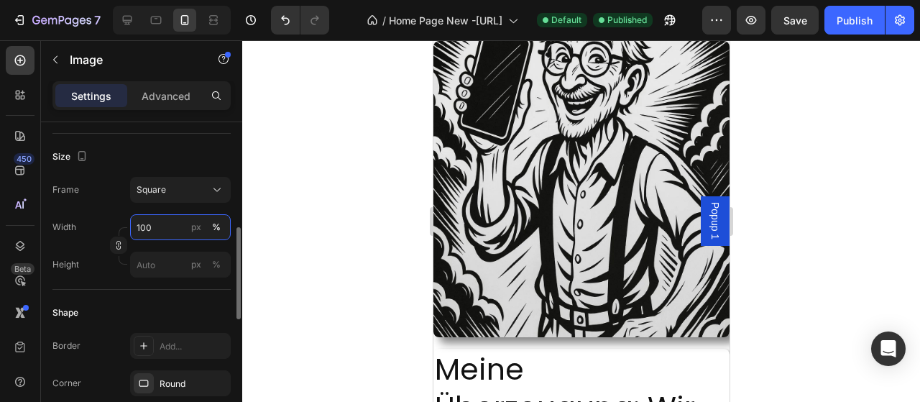
click at [155, 231] on input "100" at bounding box center [180, 227] width 101 height 26
click at [160, 138] on div "Size Frame Square Width 100 px % Height px %" at bounding box center [141, 212] width 178 height 156
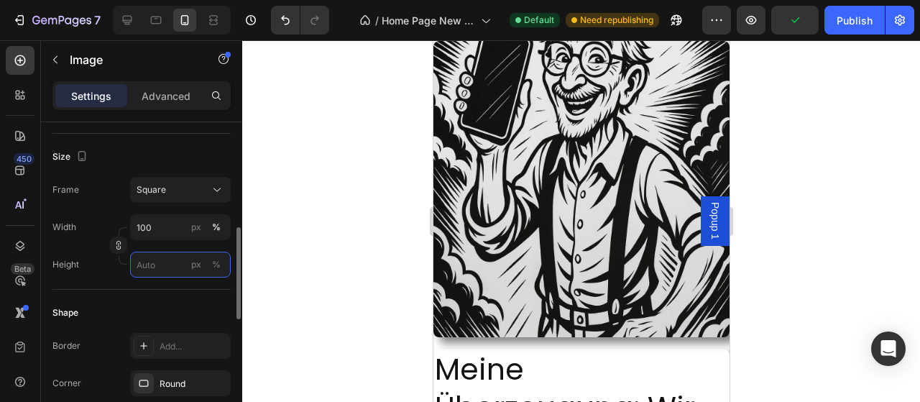
click at [166, 271] on input "px %" at bounding box center [180, 265] width 101 height 26
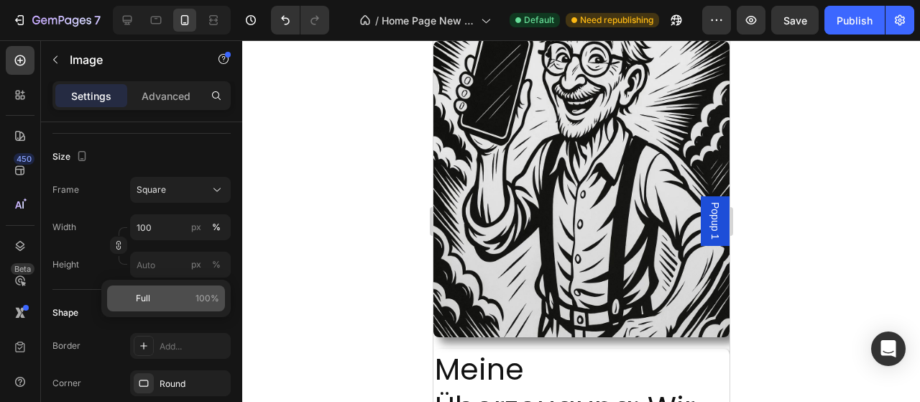
click at [166, 297] on p "Full 100%" at bounding box center [177, 298] width 83 height 13
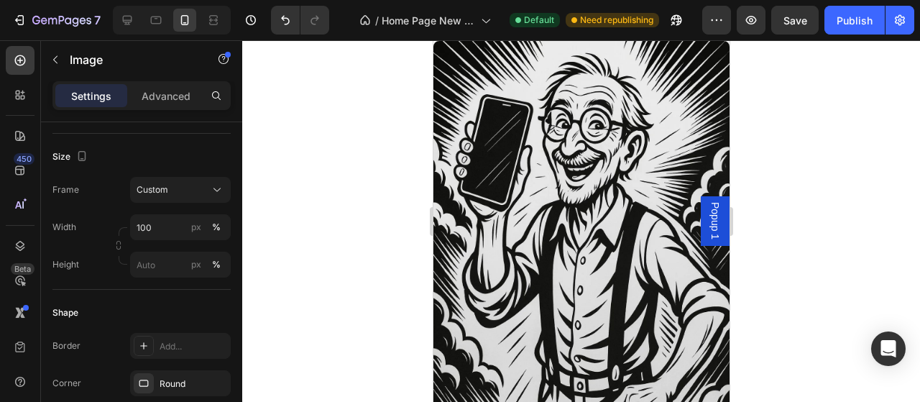
type input "100"
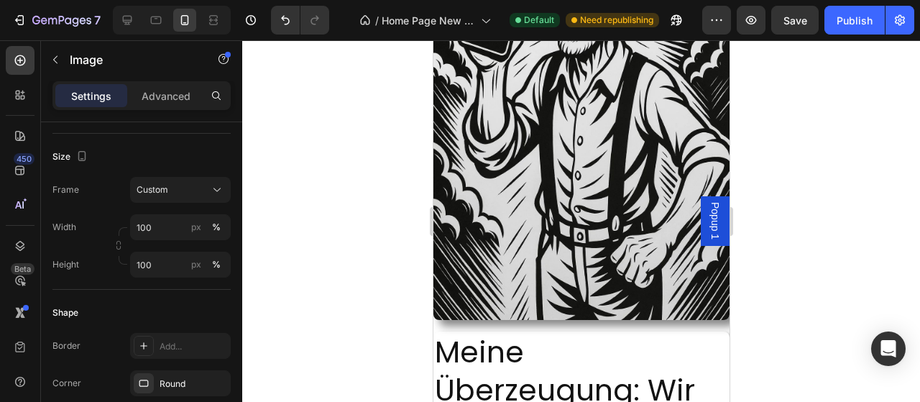
scroll to position [2018, 0]
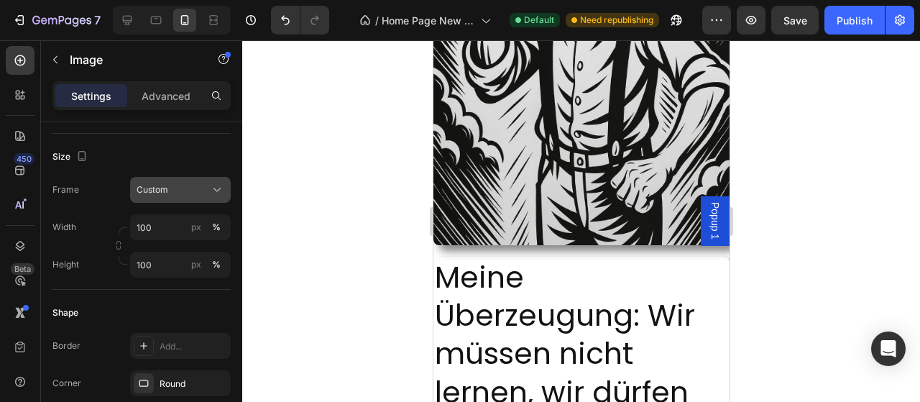
click at [187, 177] on button "Custom" at bounding box center [180, 190] width 101 height 26
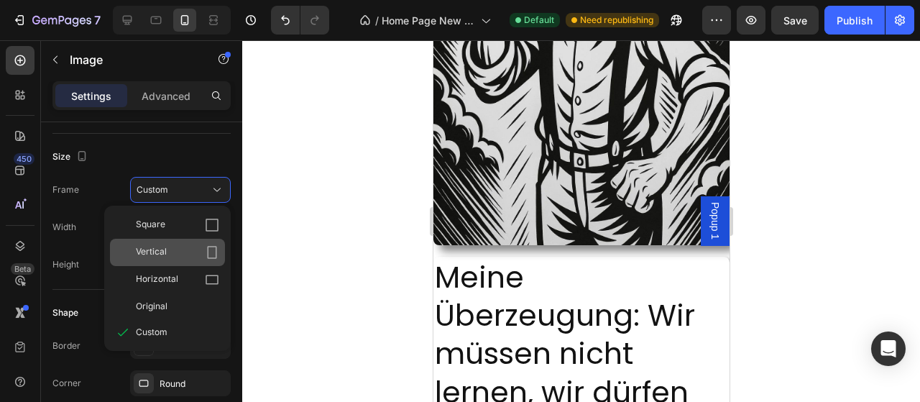
click at [166, 243] on div "Vertical" at bounding box center [167, 252] width 115 height 27
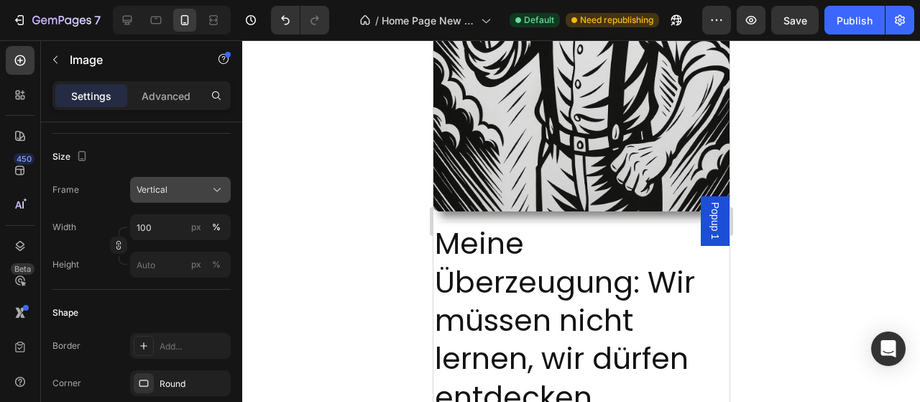
click at [172, 196] on button "Vertical" at bounding box center [180, 190] width 101 height 26
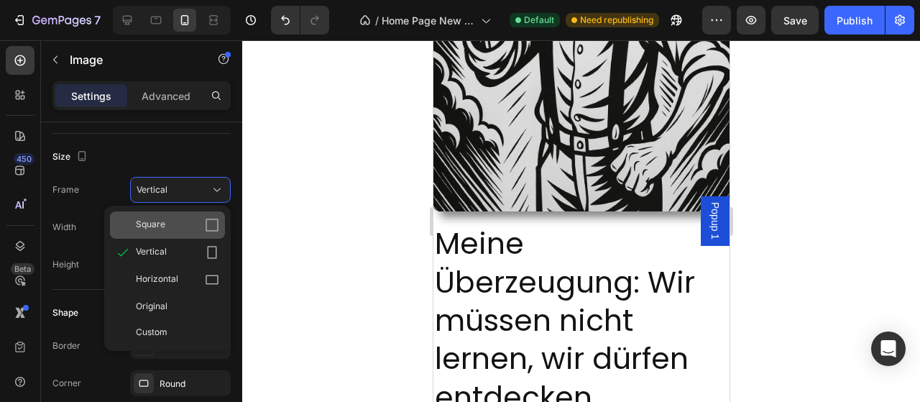
click at [175, 218] on div "Square" at bounding box center [177, 225] width 83 height 14
click at [175, 218] on input "100" at bounding box center [180, 227] width 101 height 26
click at [175, 217] on input "100" at bounding box center [180, 227] width 101 height 26
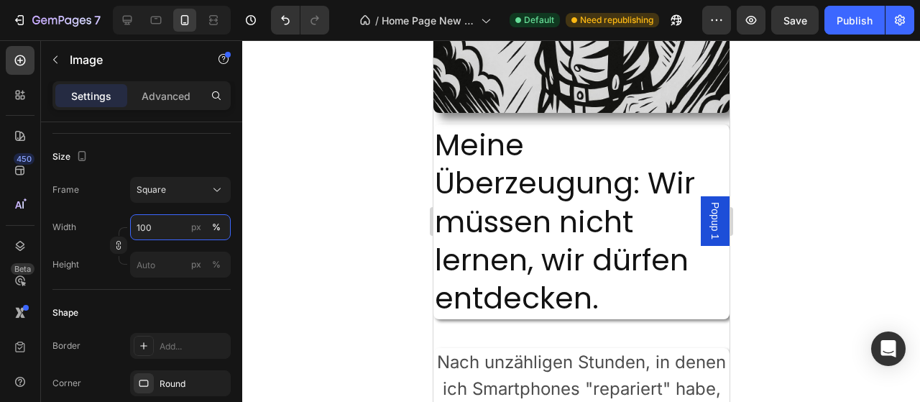
click at [175, 217] on input "100" at bounding box center [180, 227] width 101 height 26
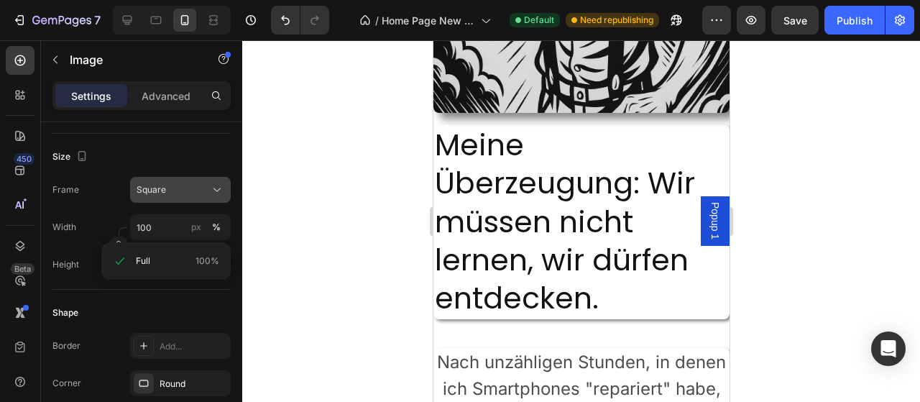
click at [176, 198] on button "Square" at bounding box center [180, 190] width 101 height 26
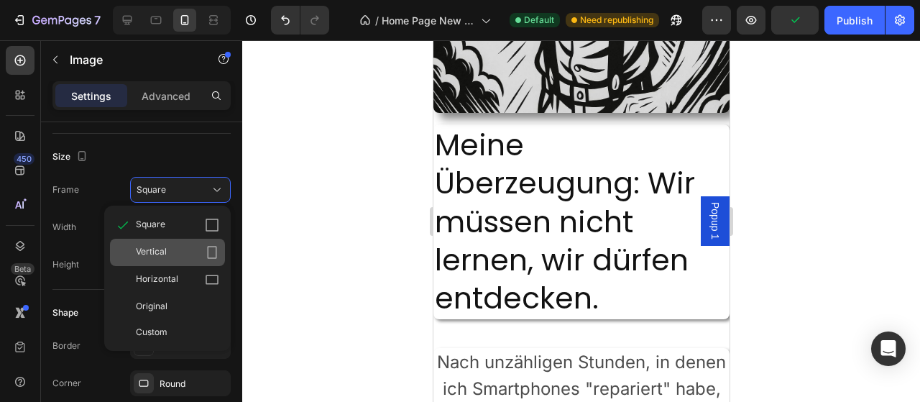
click at [172, 254] on div "Vertical" at bounding box center [177, 252] width 83 height 14
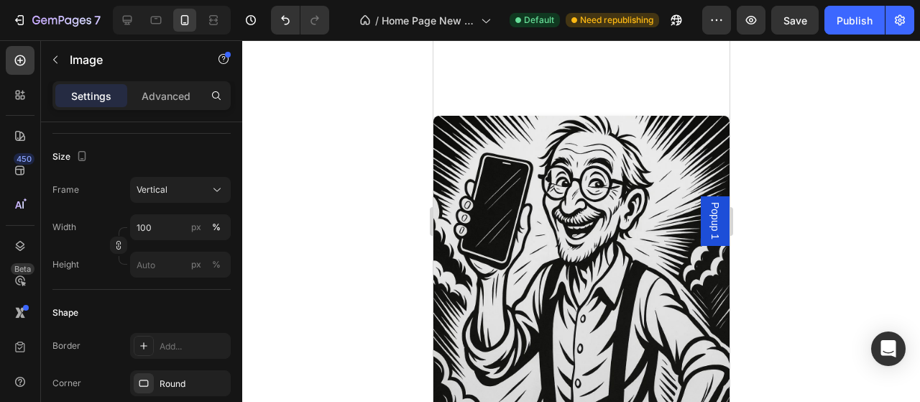
scroll to position [1868, 0]
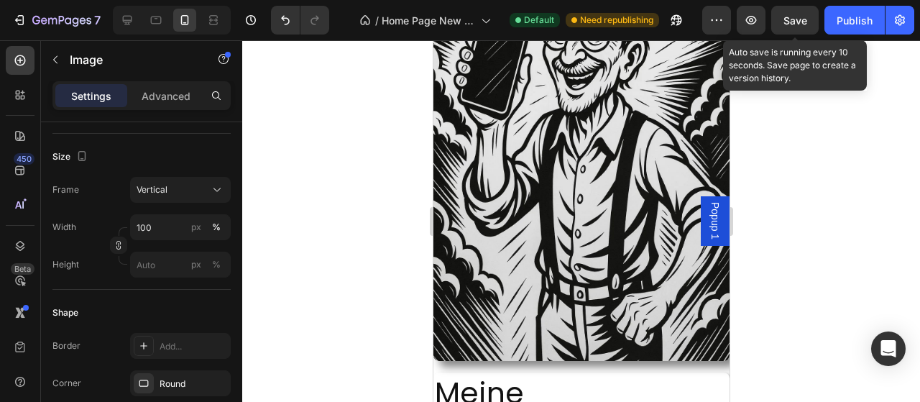
click at [804, 17] on span "Save" at bounding box center [795, 20] width 24 height 12
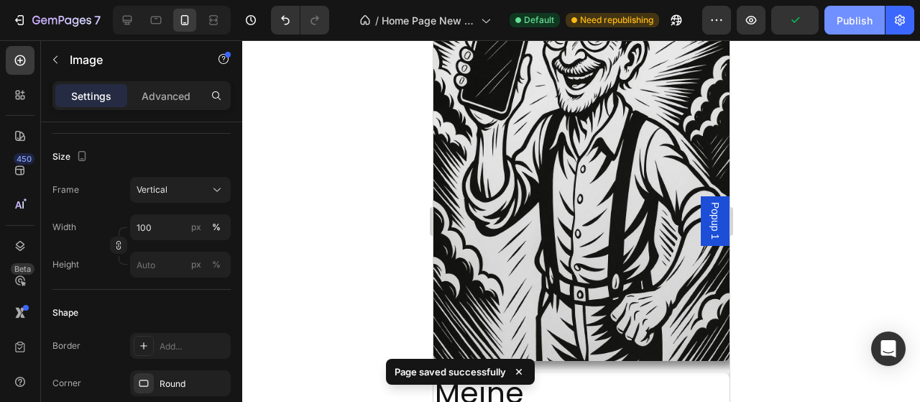
click at [857, 25] on div "Publish" at bounding box center [855, 20] width 36 height 15
